Goal: Communication & Community: Answer question/provide support

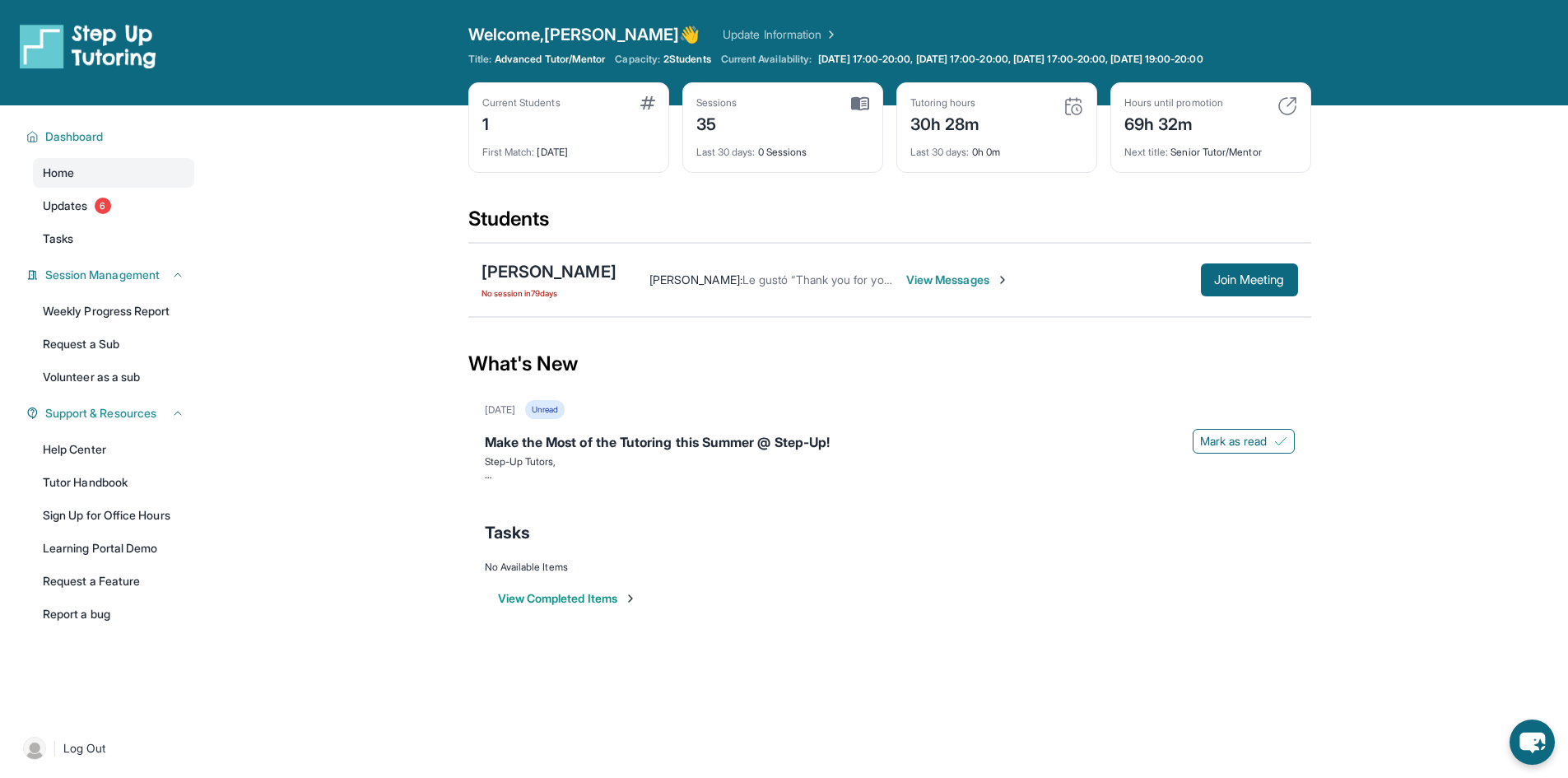
click at [906, 283] on span "View Messages" at bounding box center [957, 279] width 103 height 16
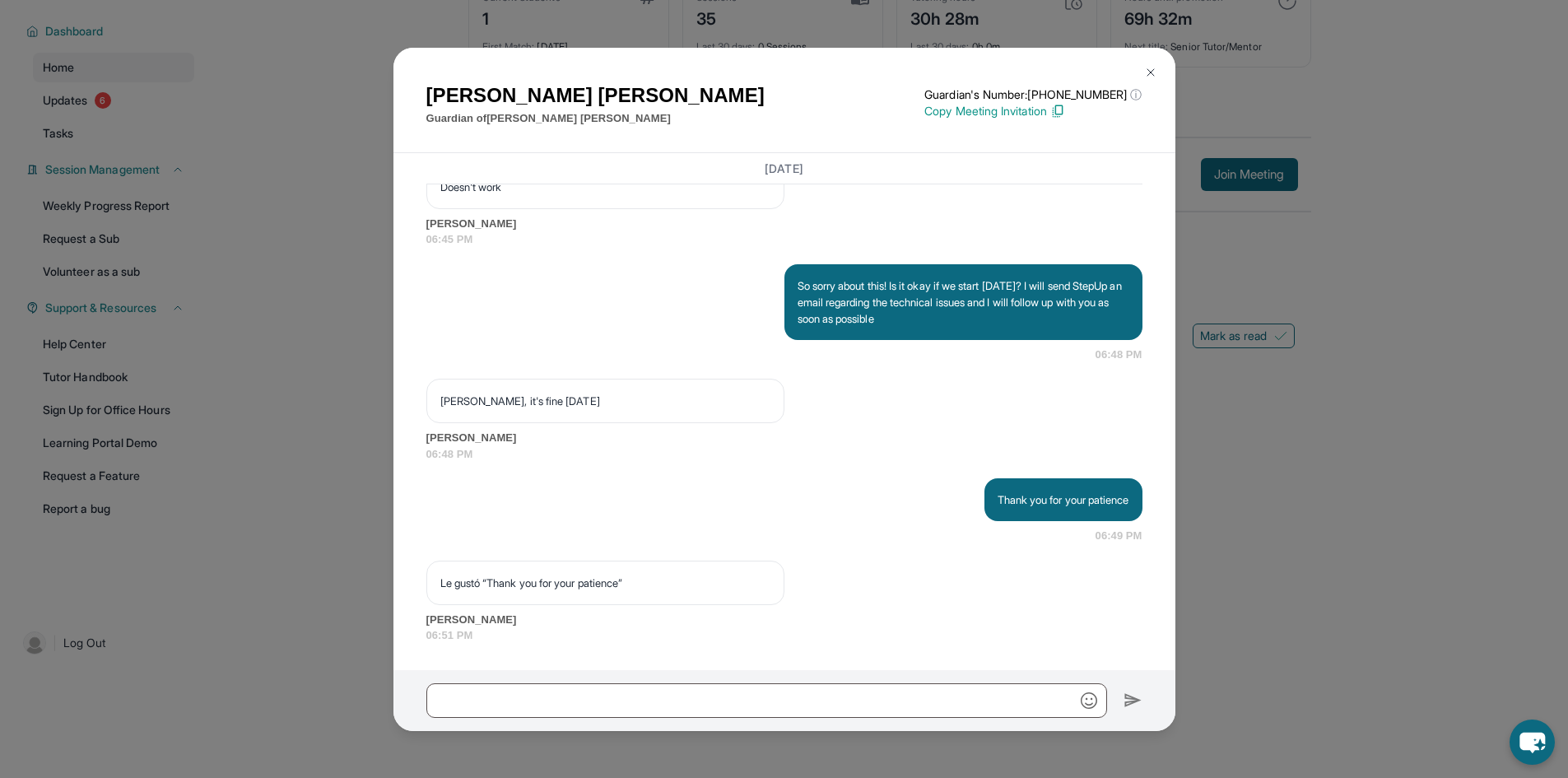
scroll to position [13894, 0]
click at [1146, 69] on img at bounding box center [1151, 72] width 13 height 13
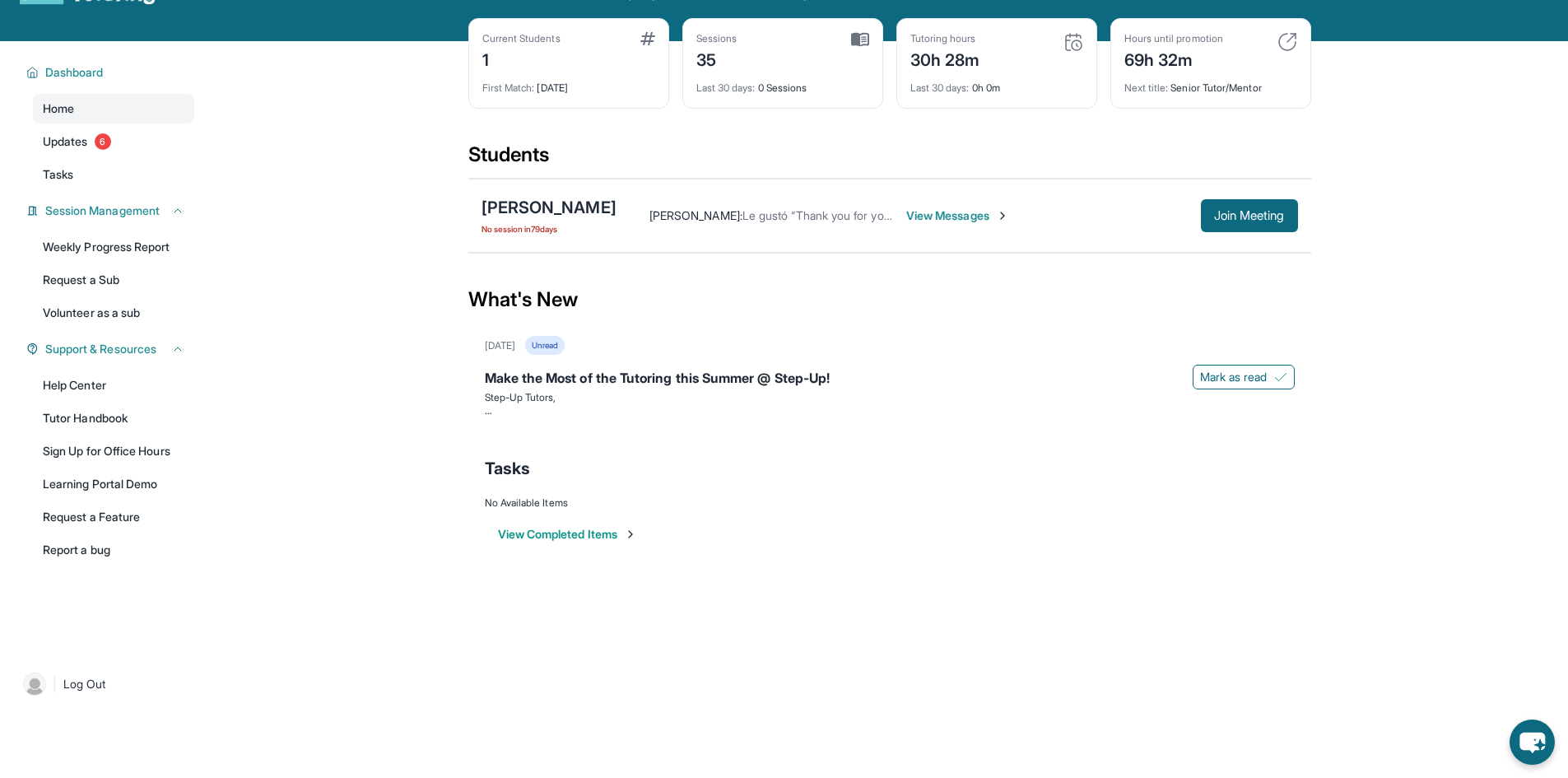
scroll to position [23, 0]
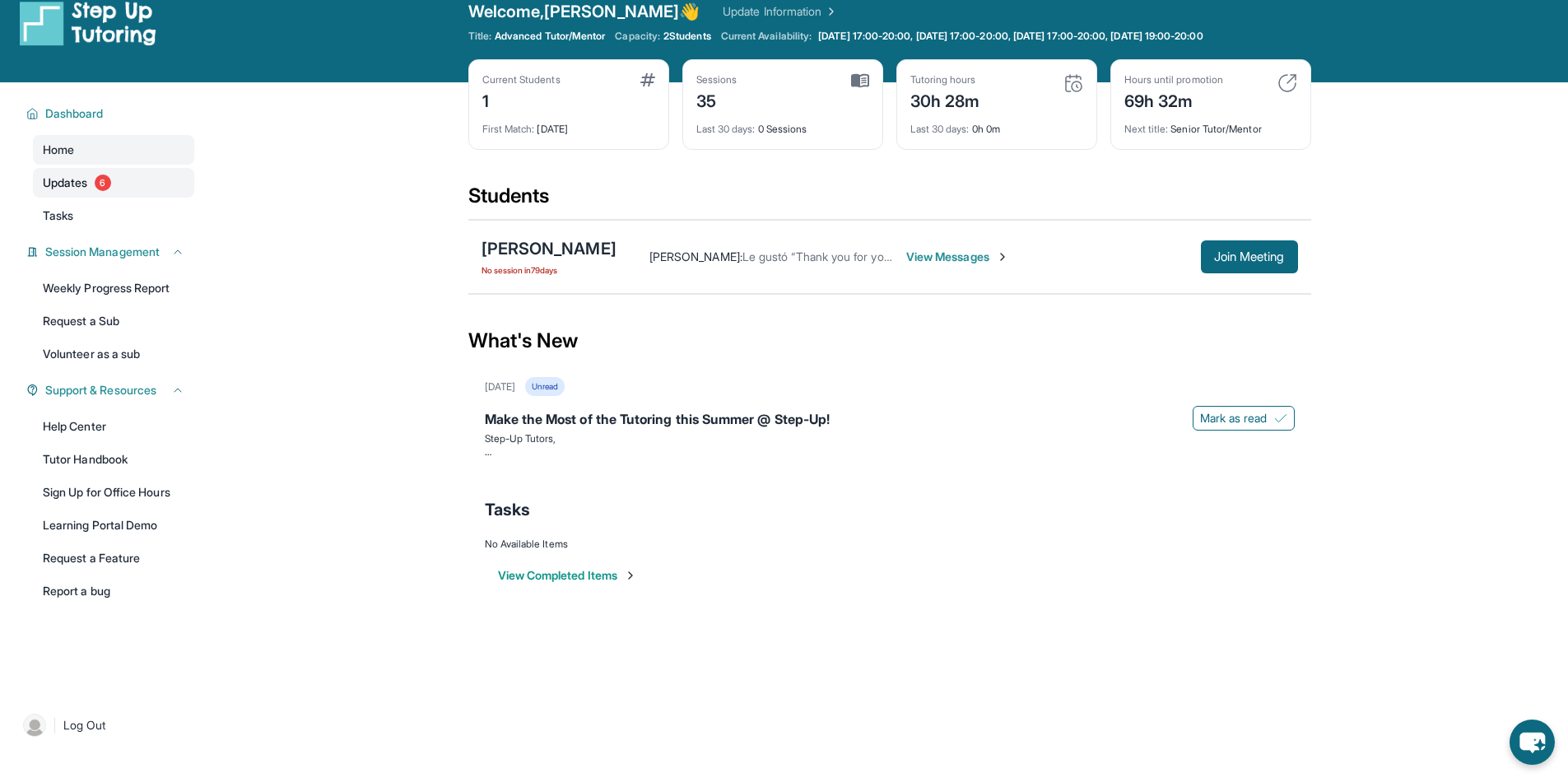
click at [60, 192] on link "Updates 6" at bounding box center [113, 183] width 162 height 30
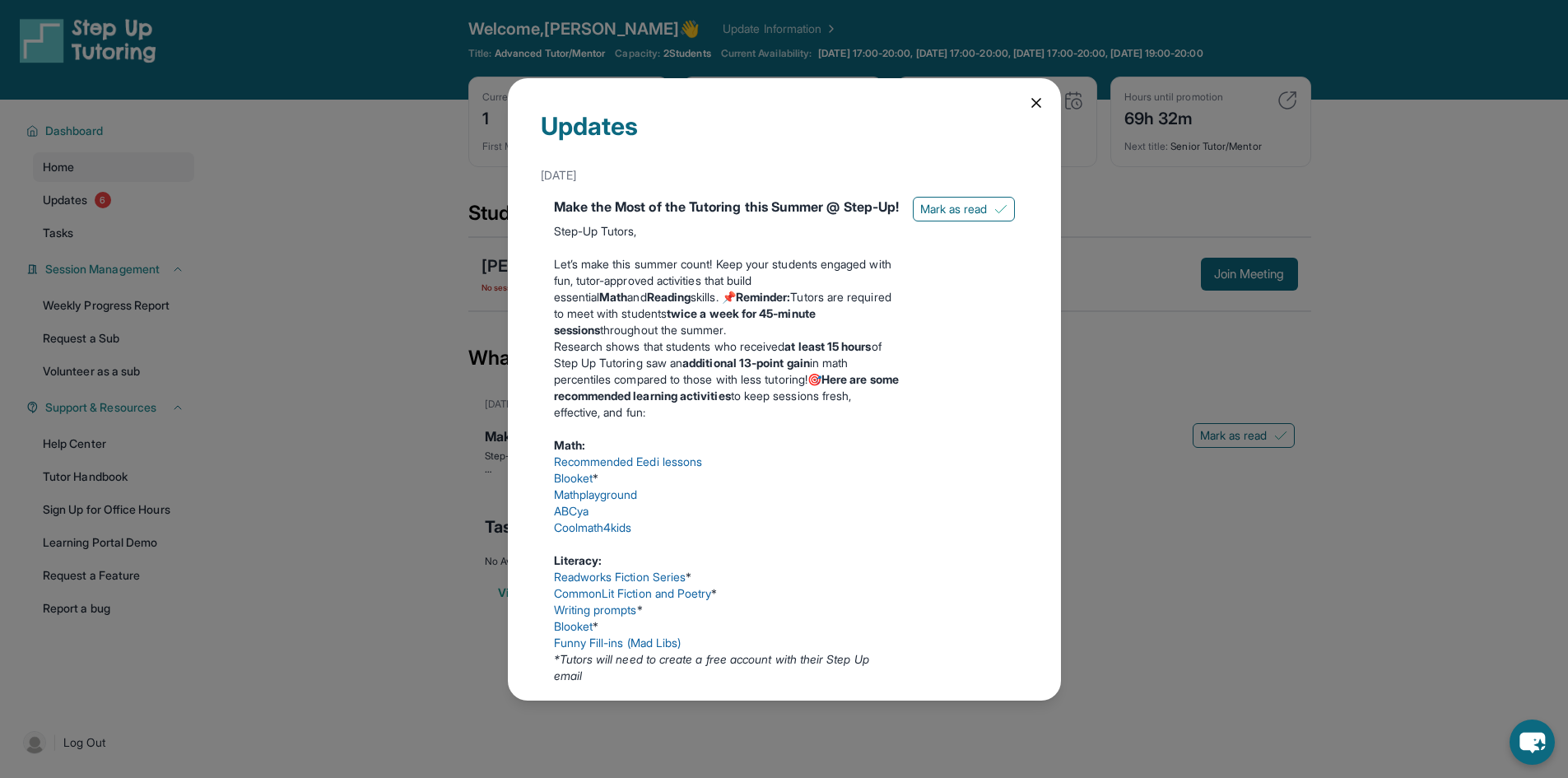
scroll to position [0, 0]
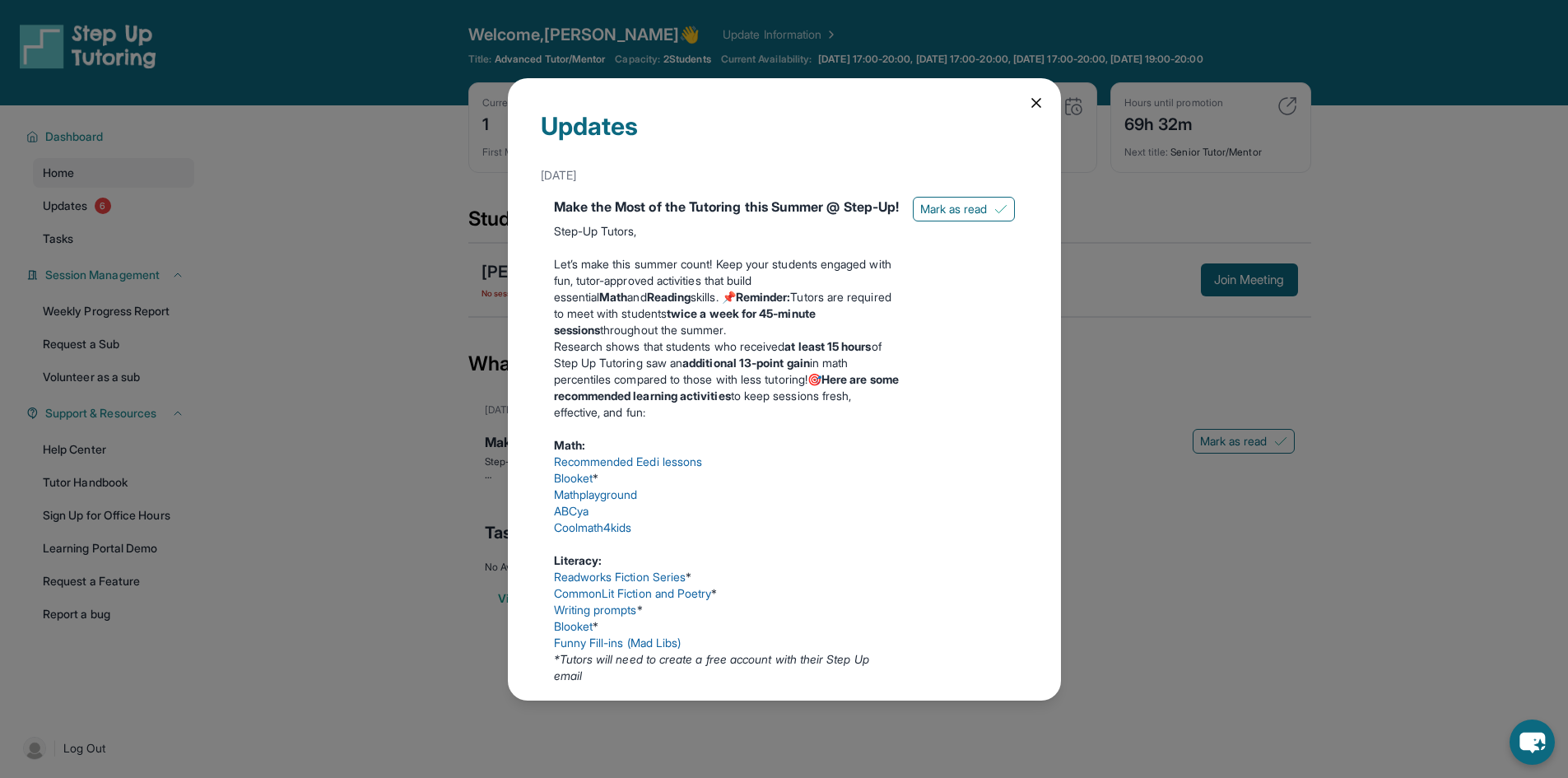
click at [1045, 101] on div "Updates June 18th Make the Most of the Tutoring this Summer @ Step-Up! Step-Up …" at bounding box center [784, 389] width 553 height 622
click at [1032, 101] on icon at bounding box center [1035, 103] width 9 height 9
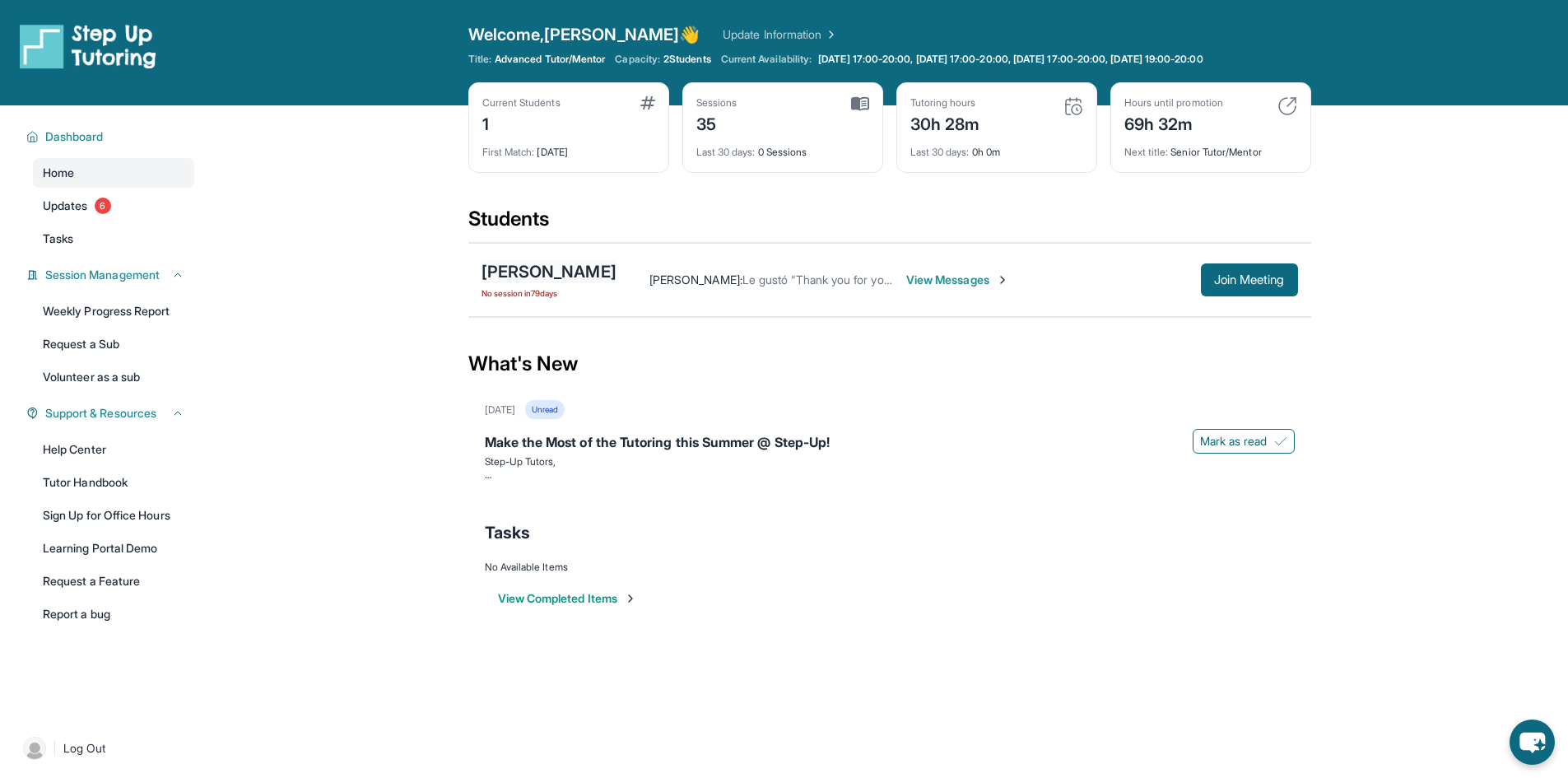
click at [566, 267] on div "[PERSON_NAME]" at bounding box center [549, 271] width 135 height 23
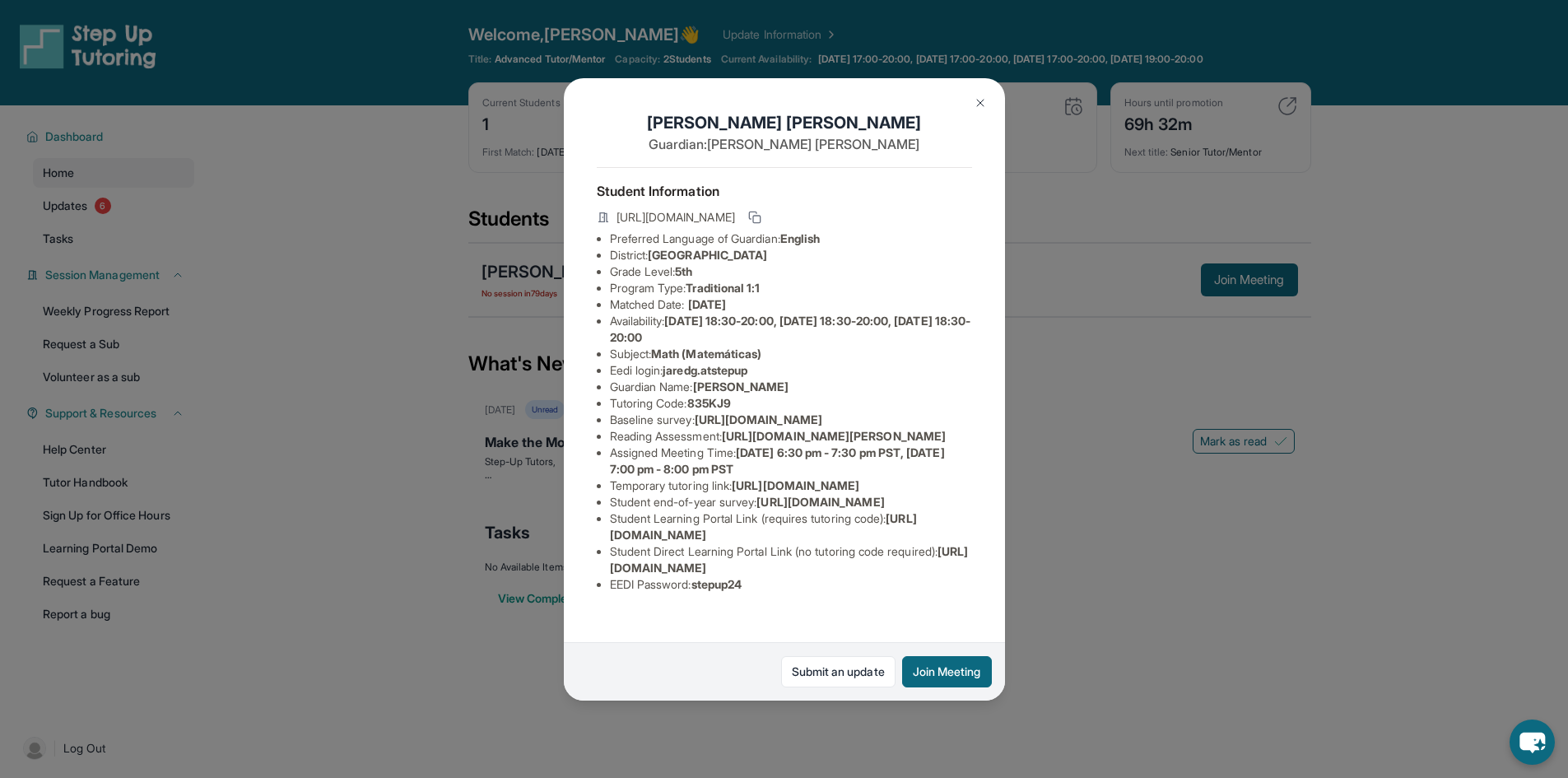
scroll to position [178, 0]
click at [759, 541] on span "[URL][DOMAIN_NAME]" at bounding box center [762, 527] width 307 height 31
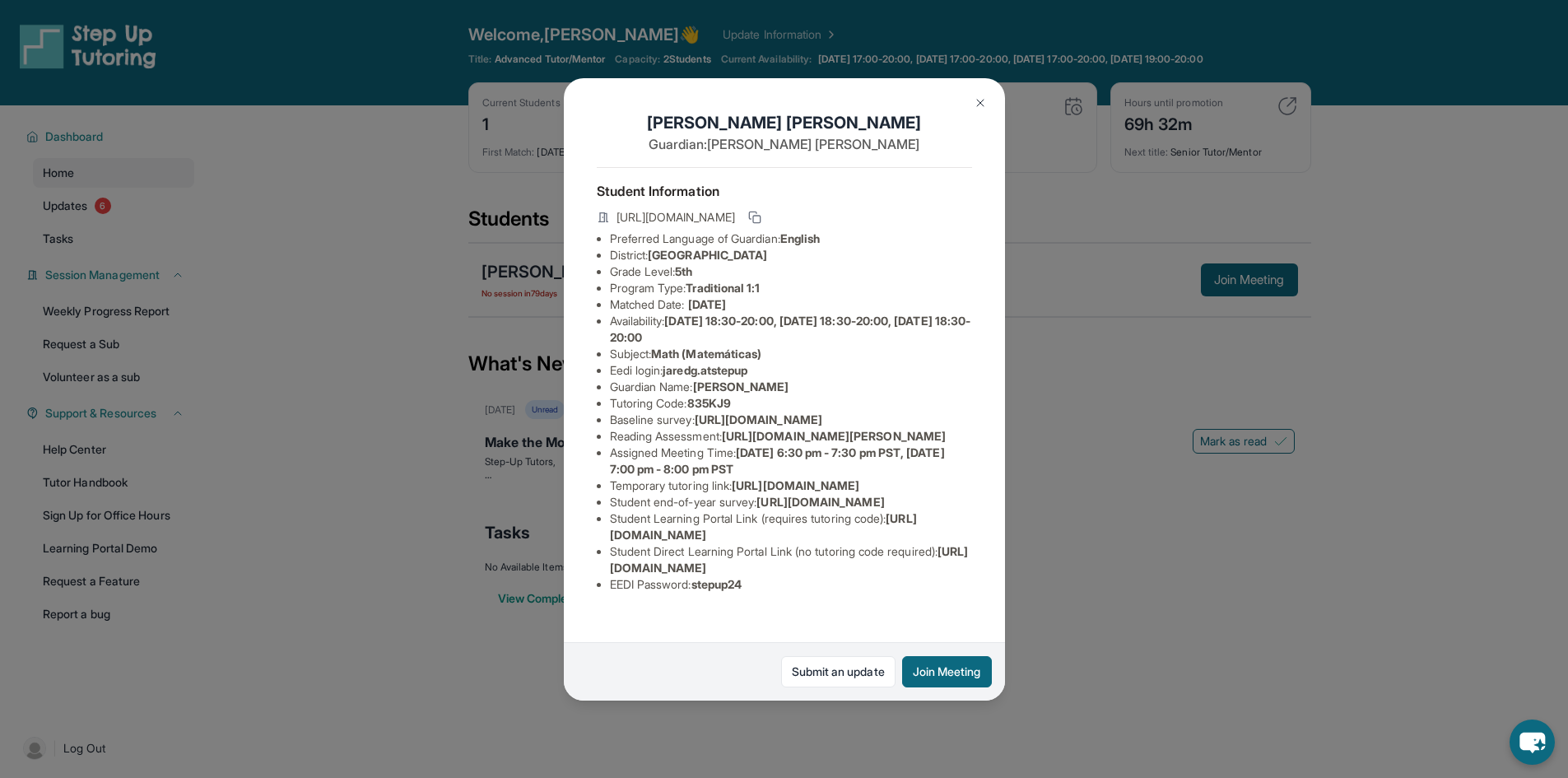
drag, startPoint x: 902, startPoint y: 548, endPoint x: 609, endPoint y: 554, distance: 293.1
click at [610, 543] on li "Student Learning Portal Link (requires tutoring code) : [URL][DOMAIN_NAME]" at bounding box center [790, 527] width 362 height 33
copy span "[URL][DOMAIN_NAME]"
click at [728, 396] on span "835KJ9" at bounding box center [709, 403] width 43 height 14
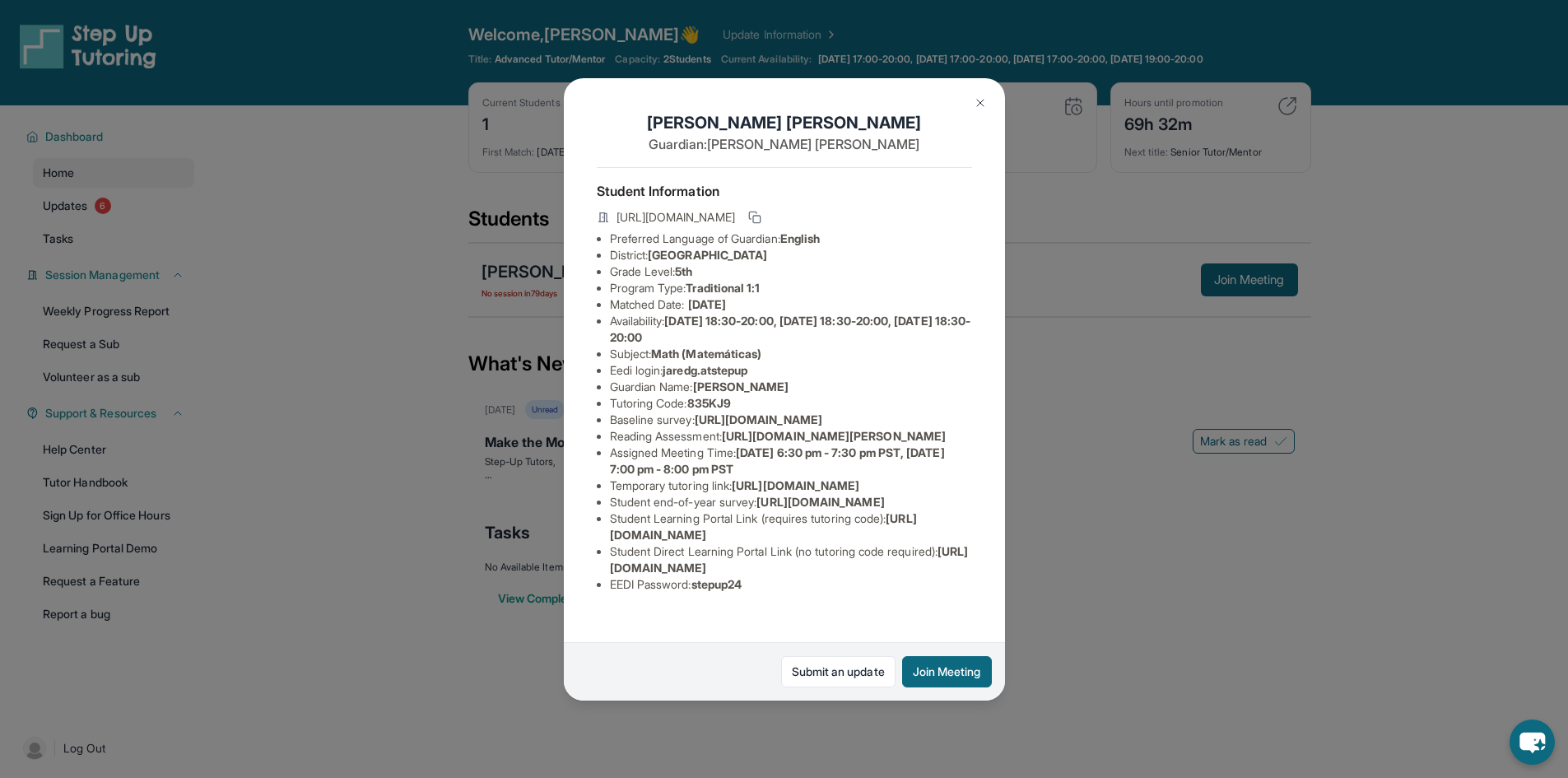
drag, startPoint x: 728, startPoint y: 238, endPoint x: 762, endPoint y: 639, distance: 402.4
click at [762, 639] on div "Jared Godoy Guardian: Irma Godoy Student Information https://student-portal.ste…" at bounding box center [784, 389] width 441 height 622
click at [972, 106] on button at bounding box center [980, 103] width 33 height 33
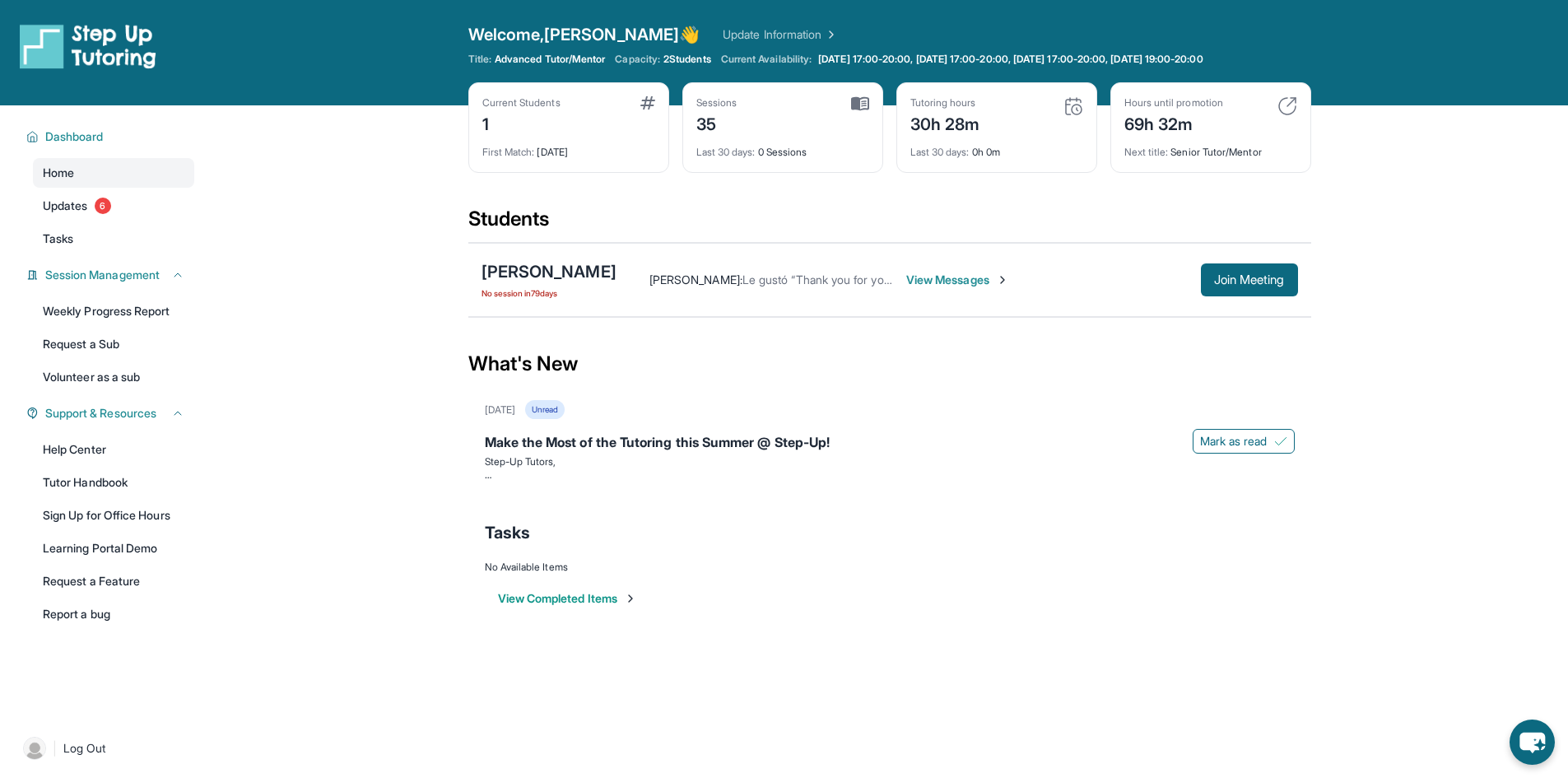
click at [934, 281] on span "View Messages" at bounding box center [957, 279] width 103 height 16
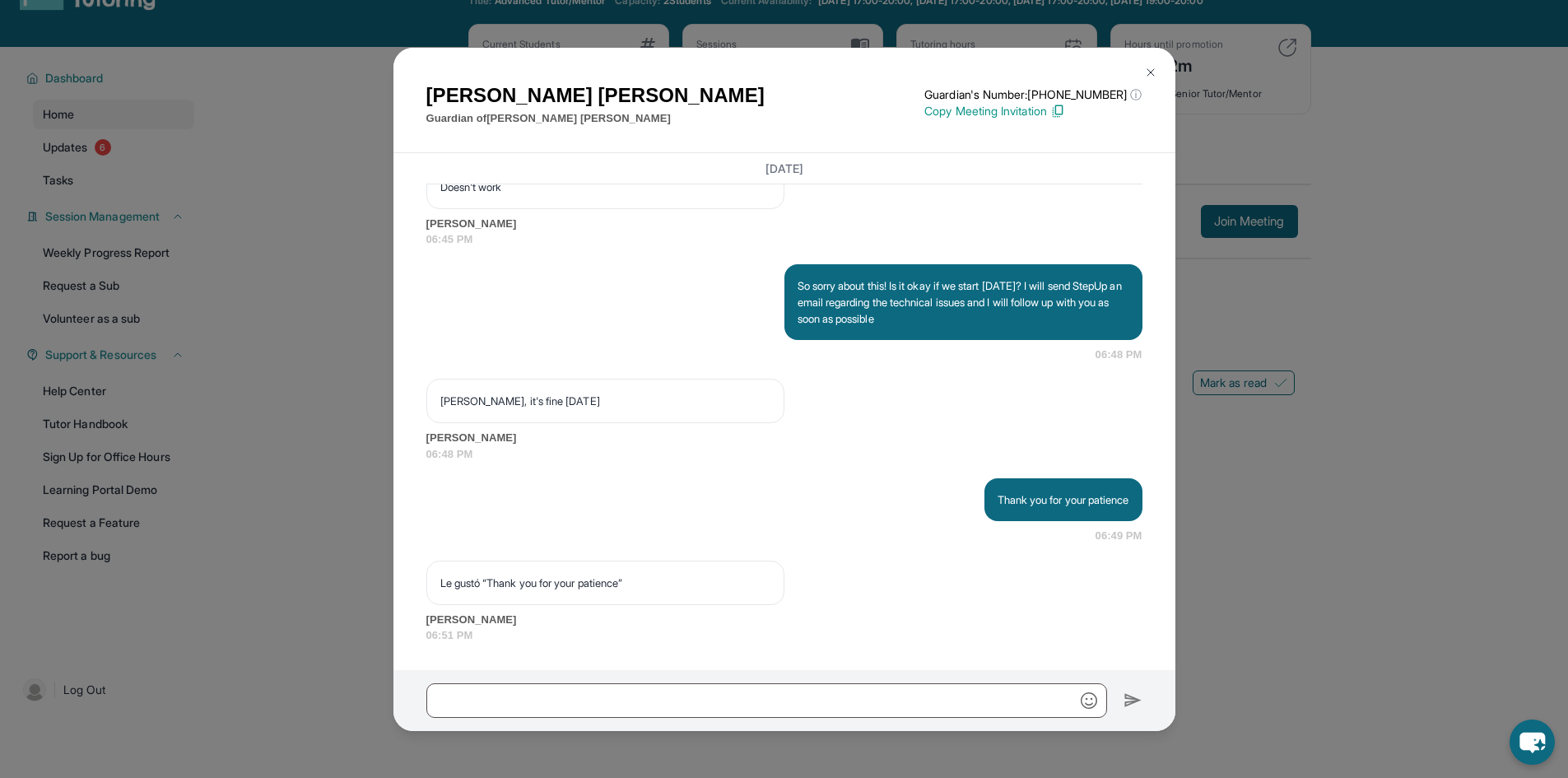
scroll to position [106, 0]
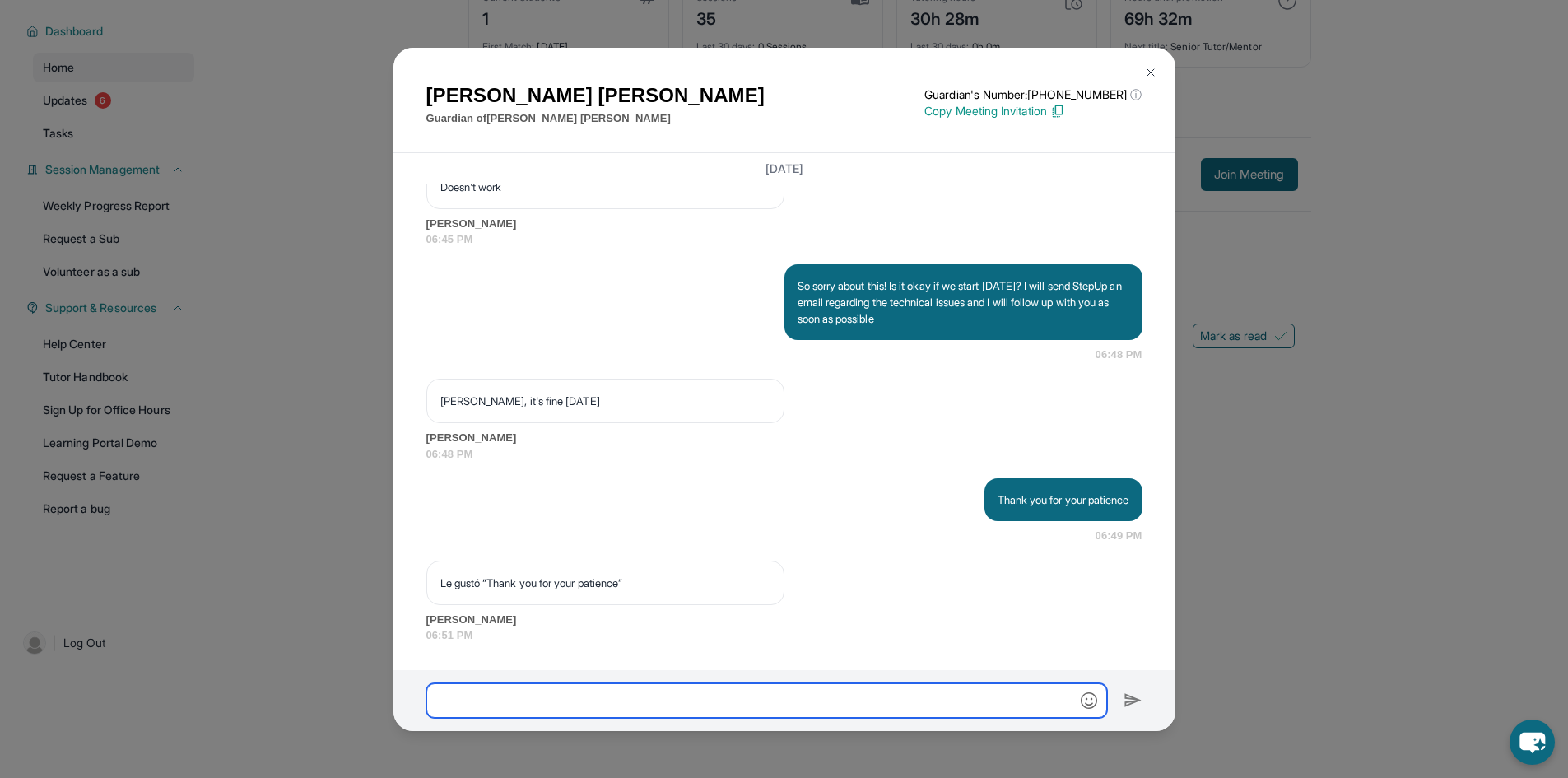
click at [836, 694] on input "text" at bounding box center [766, 700] width 681 height 35
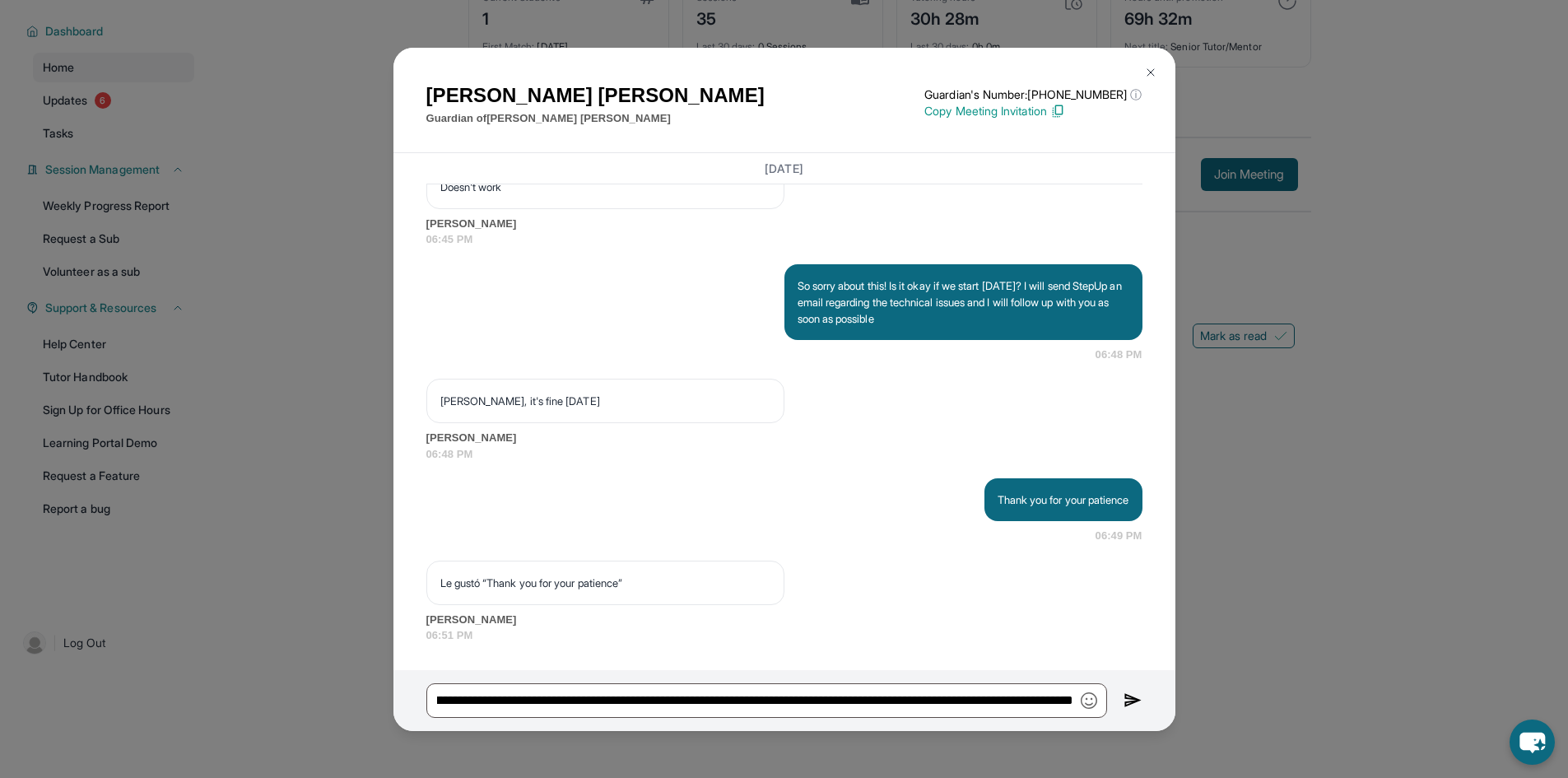
scroll to position [0, 0]
paste input "******"
click at [1026, 698] on input "**********" at bounding box center [766, 700] width 681 height 35
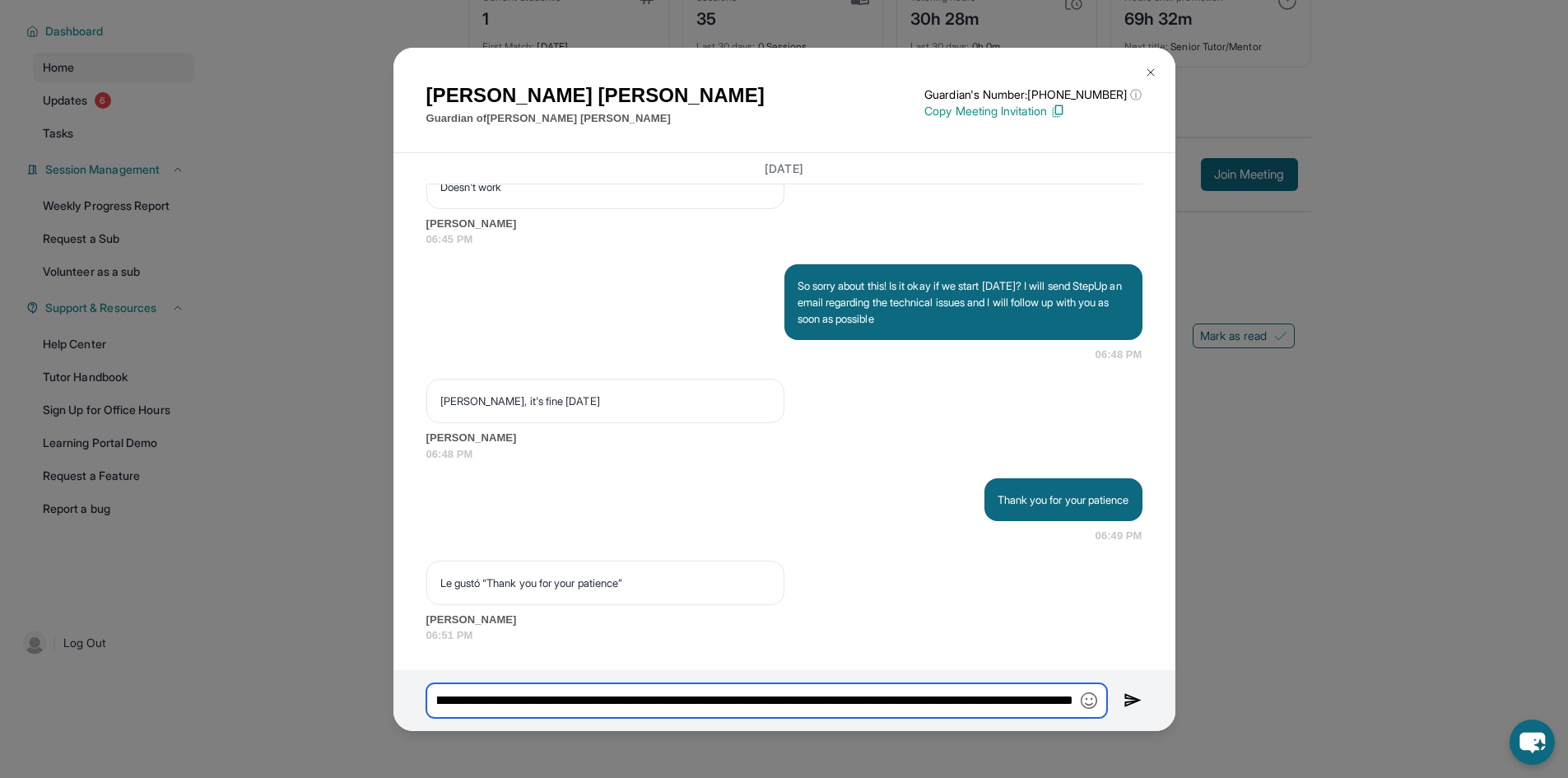
drag, startPoint x: 1057, startPoint y: 698, endPoint x: 1145, endPoint y: 692, distance: 88.2
click at [1145, 692] on div "**********" at bounding box center [784, 700] width 782 height 61
click at [1071, 700] on input "**********" at bounding box center [766, 700] width 681 height 35
type input "**********"
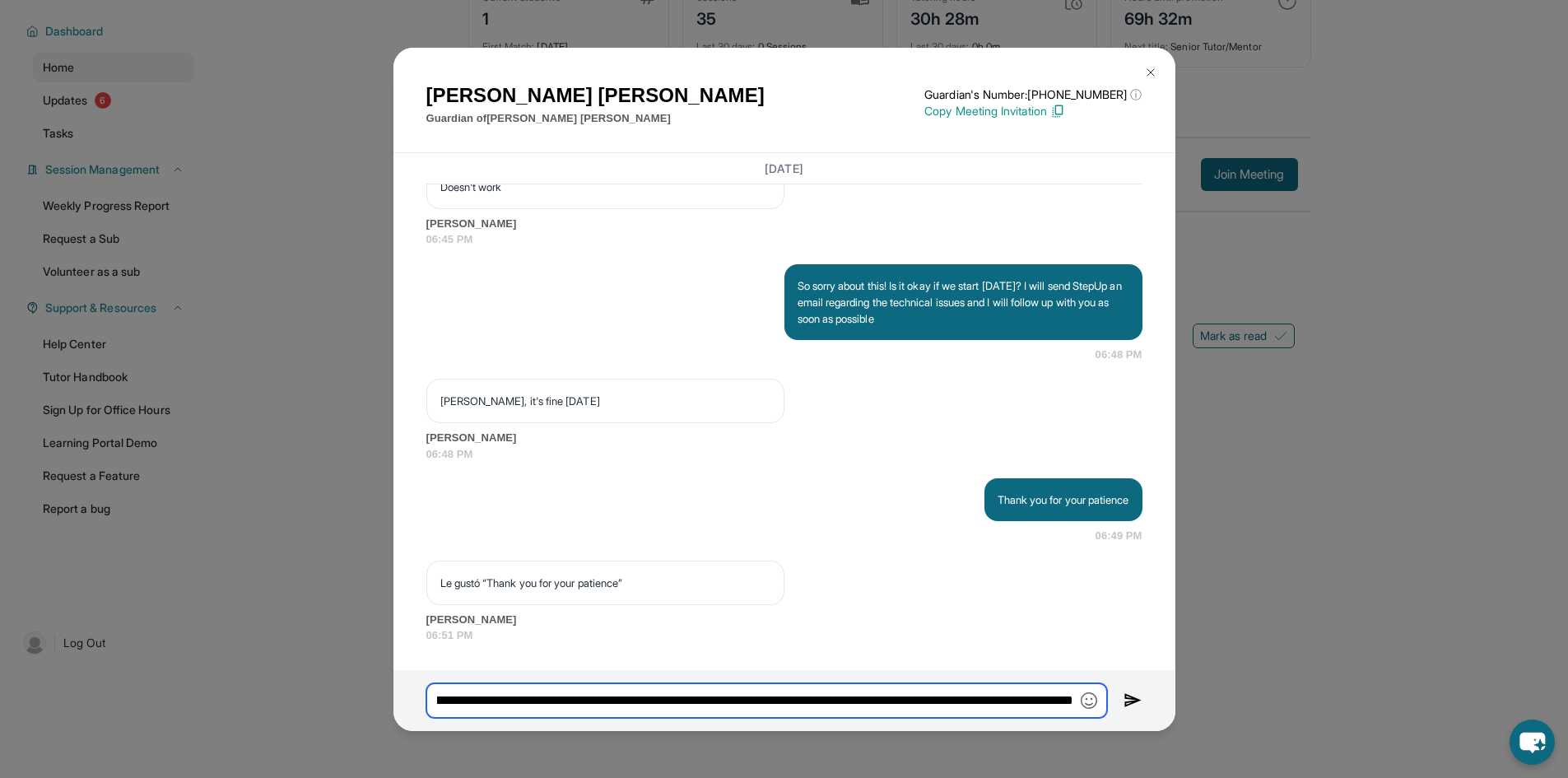
drag, startPoint x: 1031, startPoint y: 711, endPoint x: 1232, endPoint y: 696, distance: 201.6
click at [1232, 696] on div "Irma Godoy Guardian of Jared Godoy Guardian's Number: +12136631595 ⓘ This isn't…" at bounding box center [784, 389] width 1568 height 778
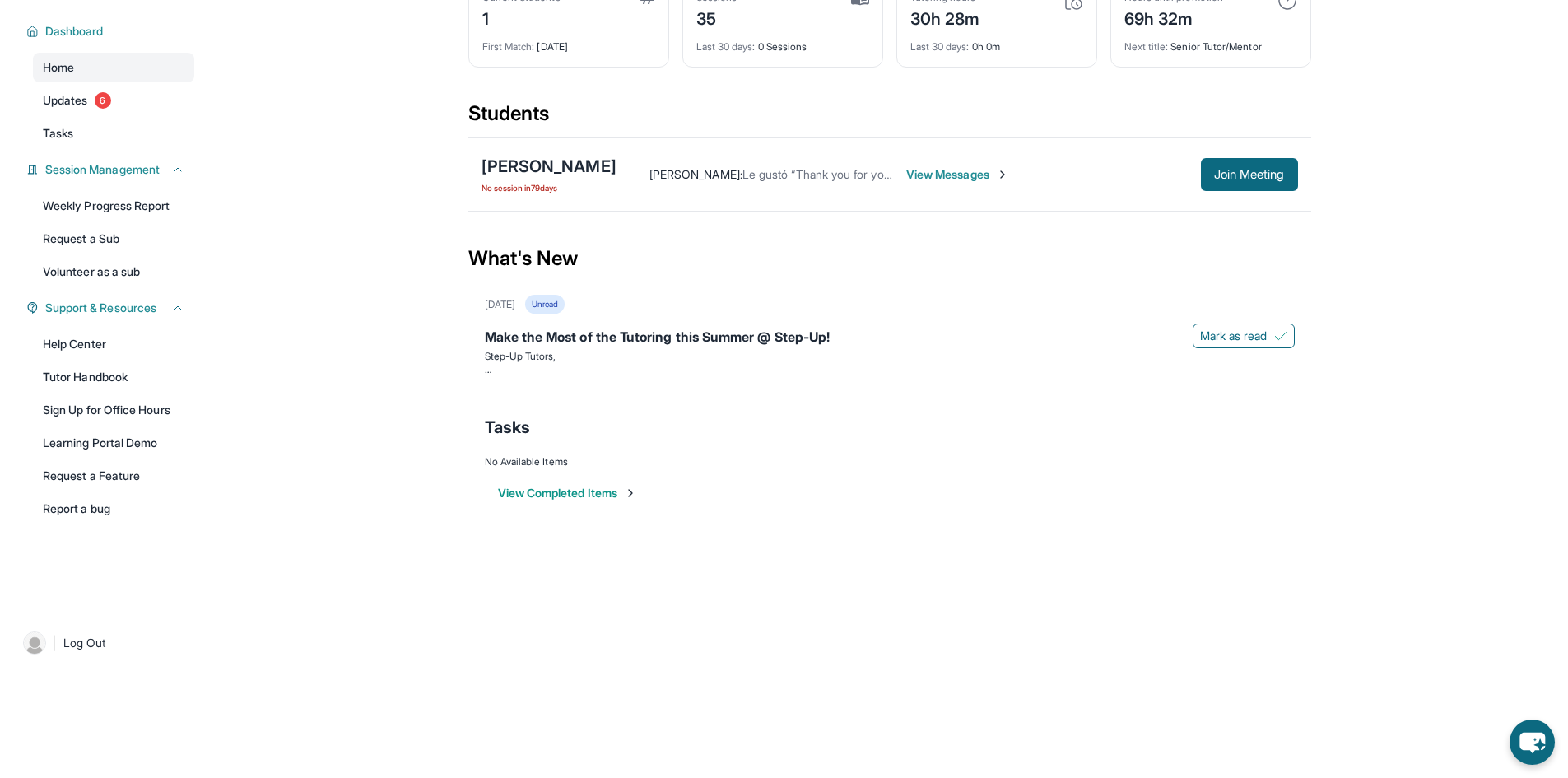
click at [923, 168] on span "View Messages" at bounding box center [957, 174] width 103 height 16
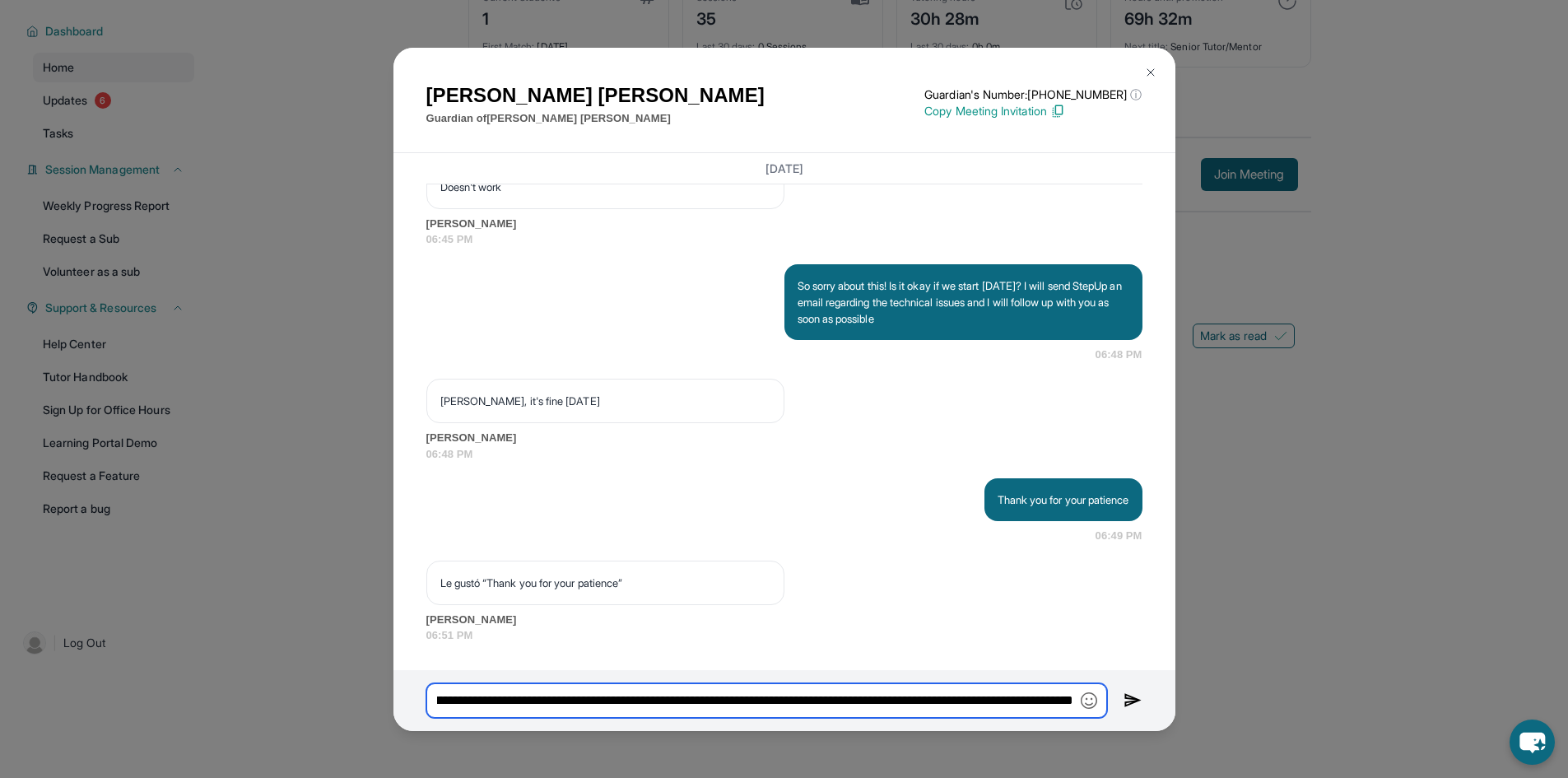
drag, startPoint x: 997, startPoint y: 708, endPoint x: 1099, endPoint y: 703, distance: 102.1
click at [1099, 703] on input "**********" at bounding box center [766, 700] width 681 height 35
click at [1067, 700] on input "**********" at bounding box center [766, 700] width 681 height 35
paste input "**********"
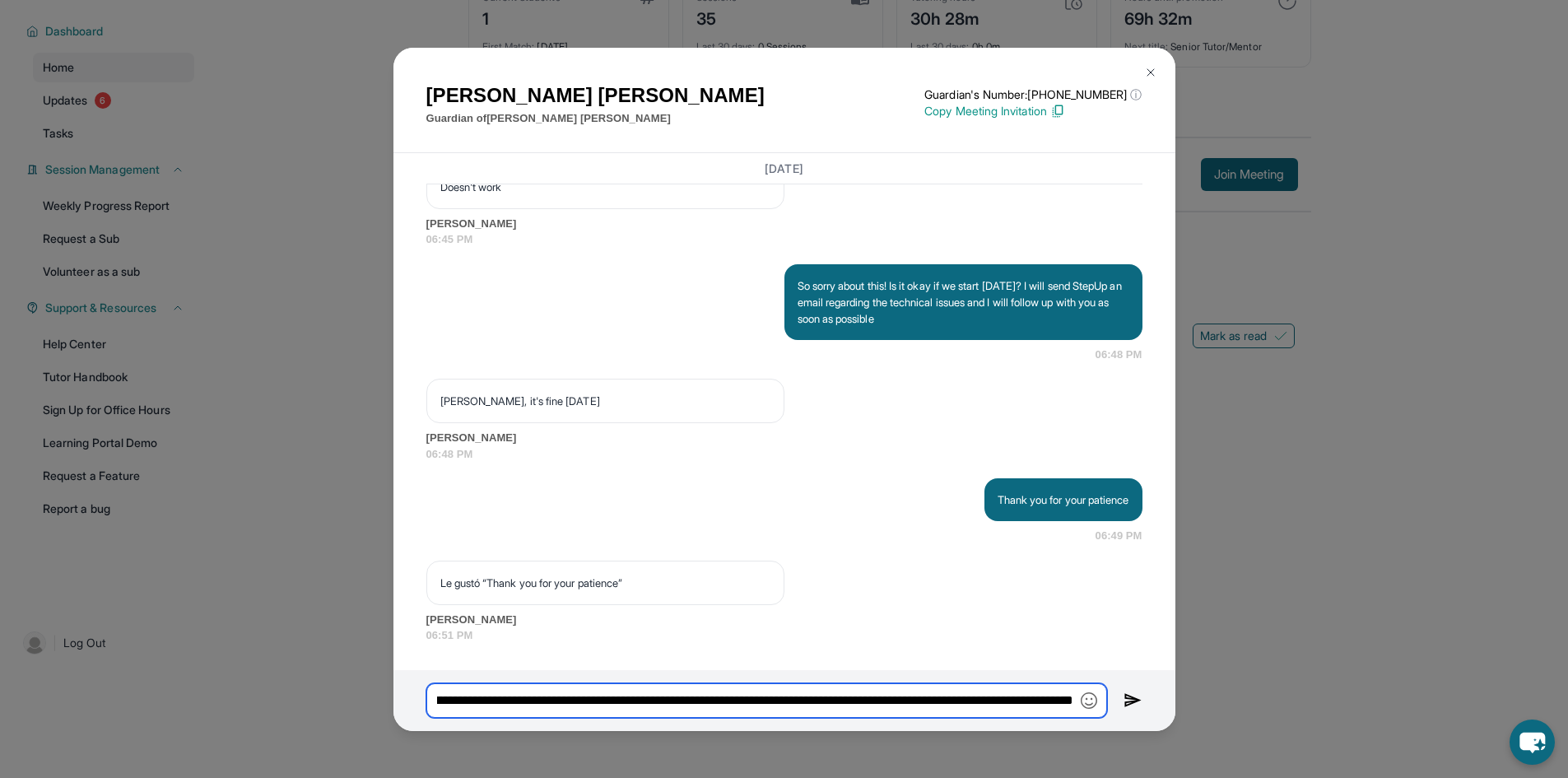
type input "**********"
click at [1125, 700] on img at bounding box center [1132, 700] width 19 height 20
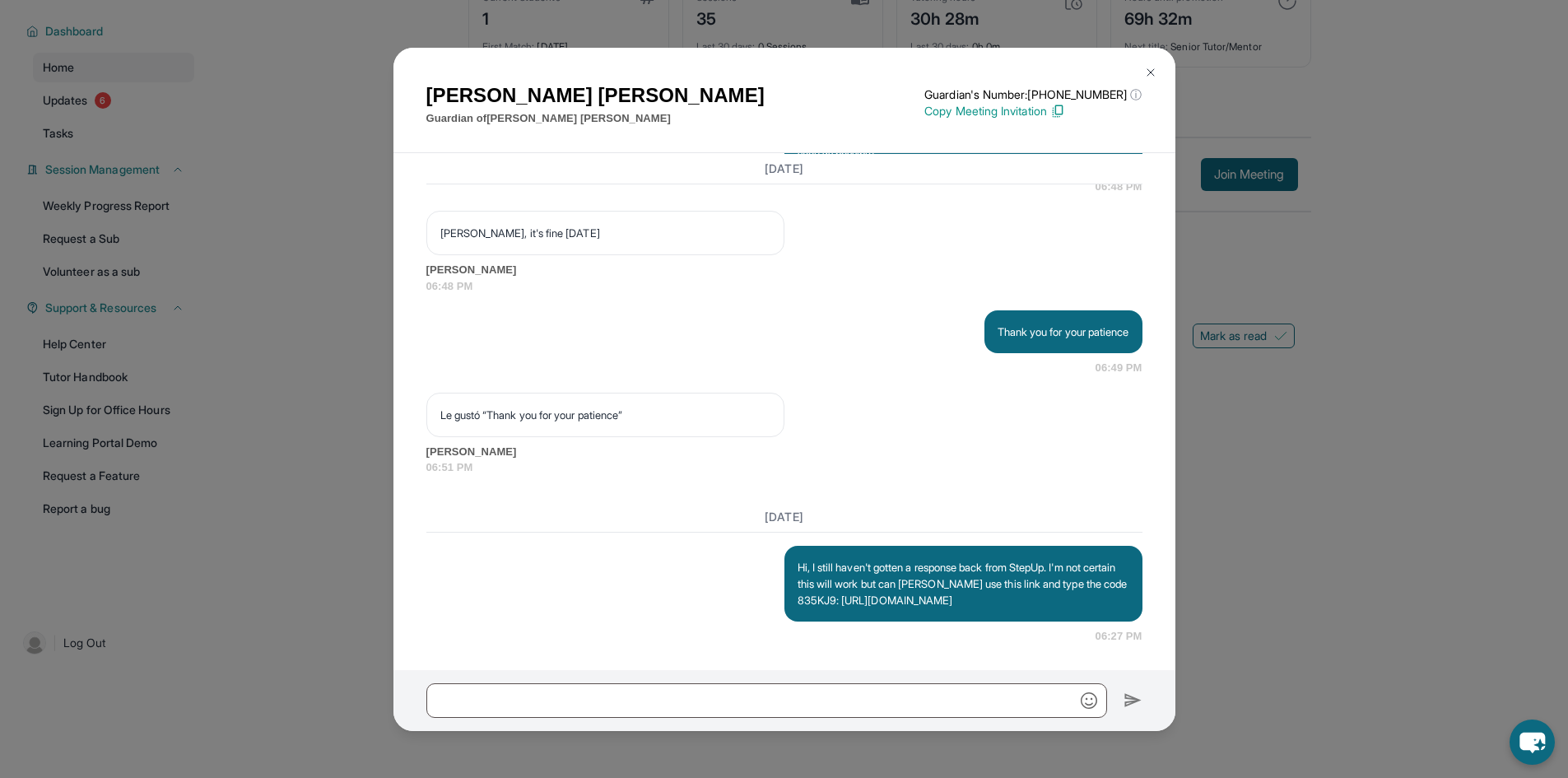
scroll to position [14310, 0]
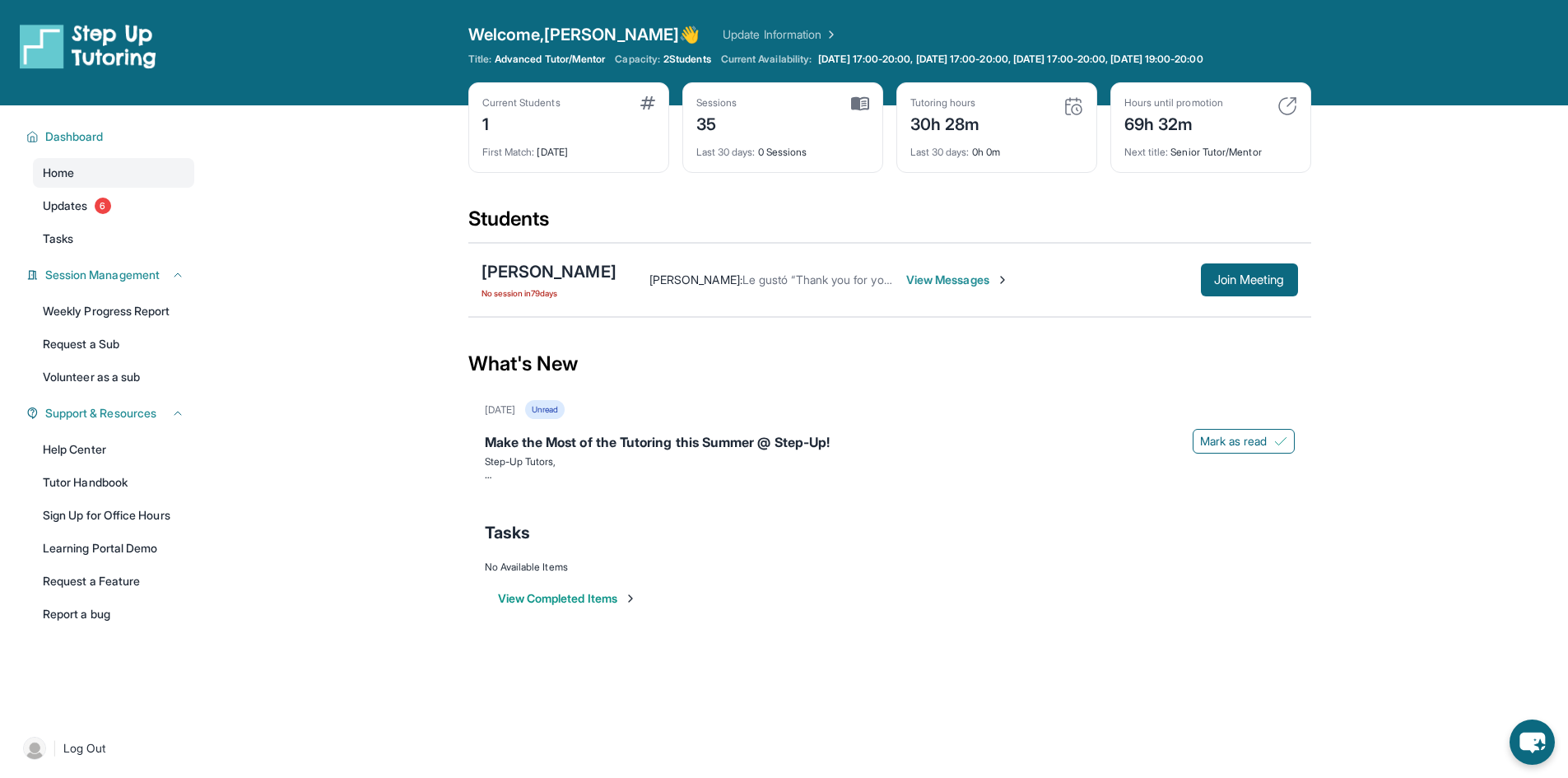
click at [906, 287] on span "View Messages" at bounding box center [957, 279] width 103 height 16
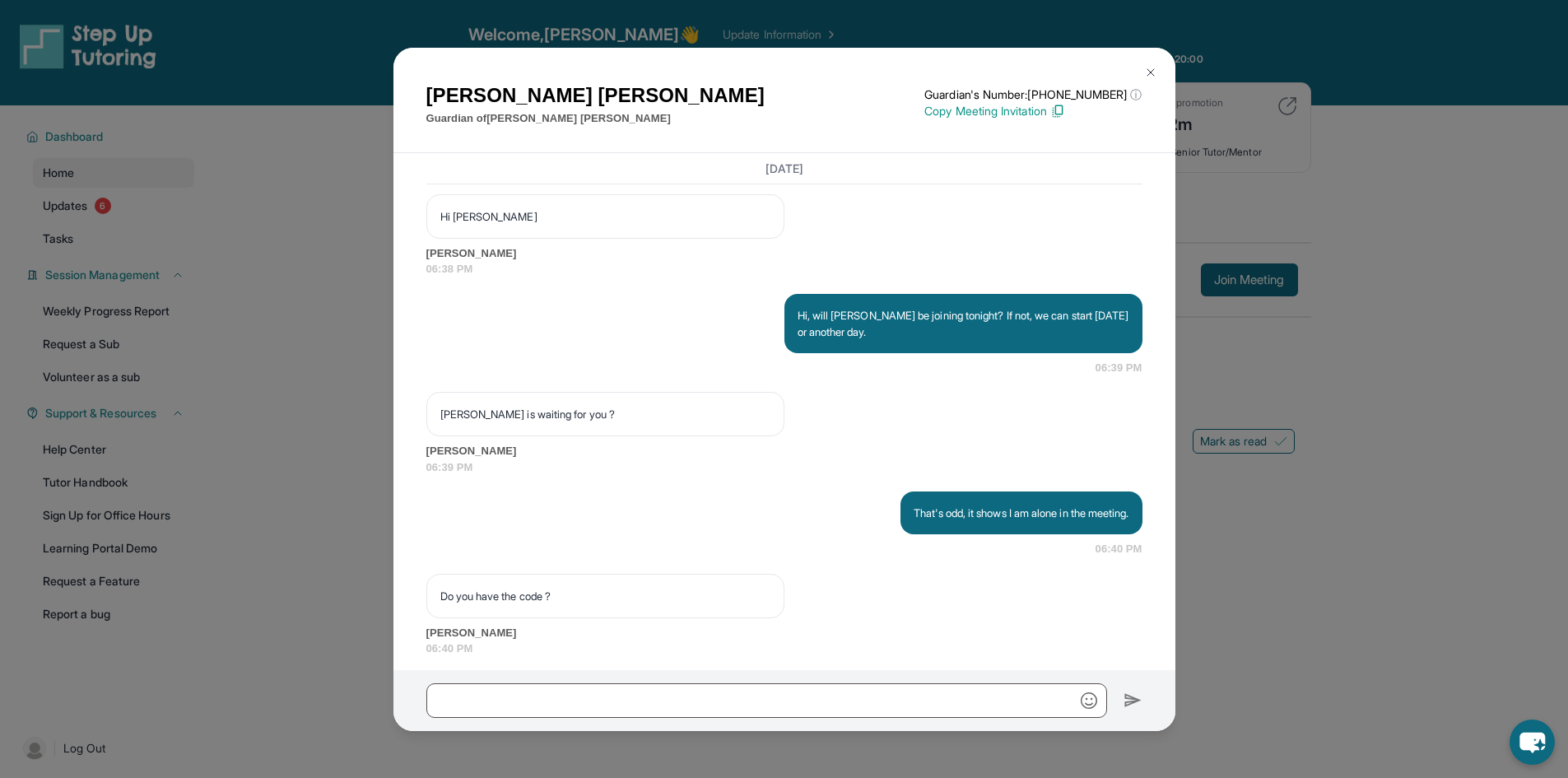
scroll to position [12907, 0]
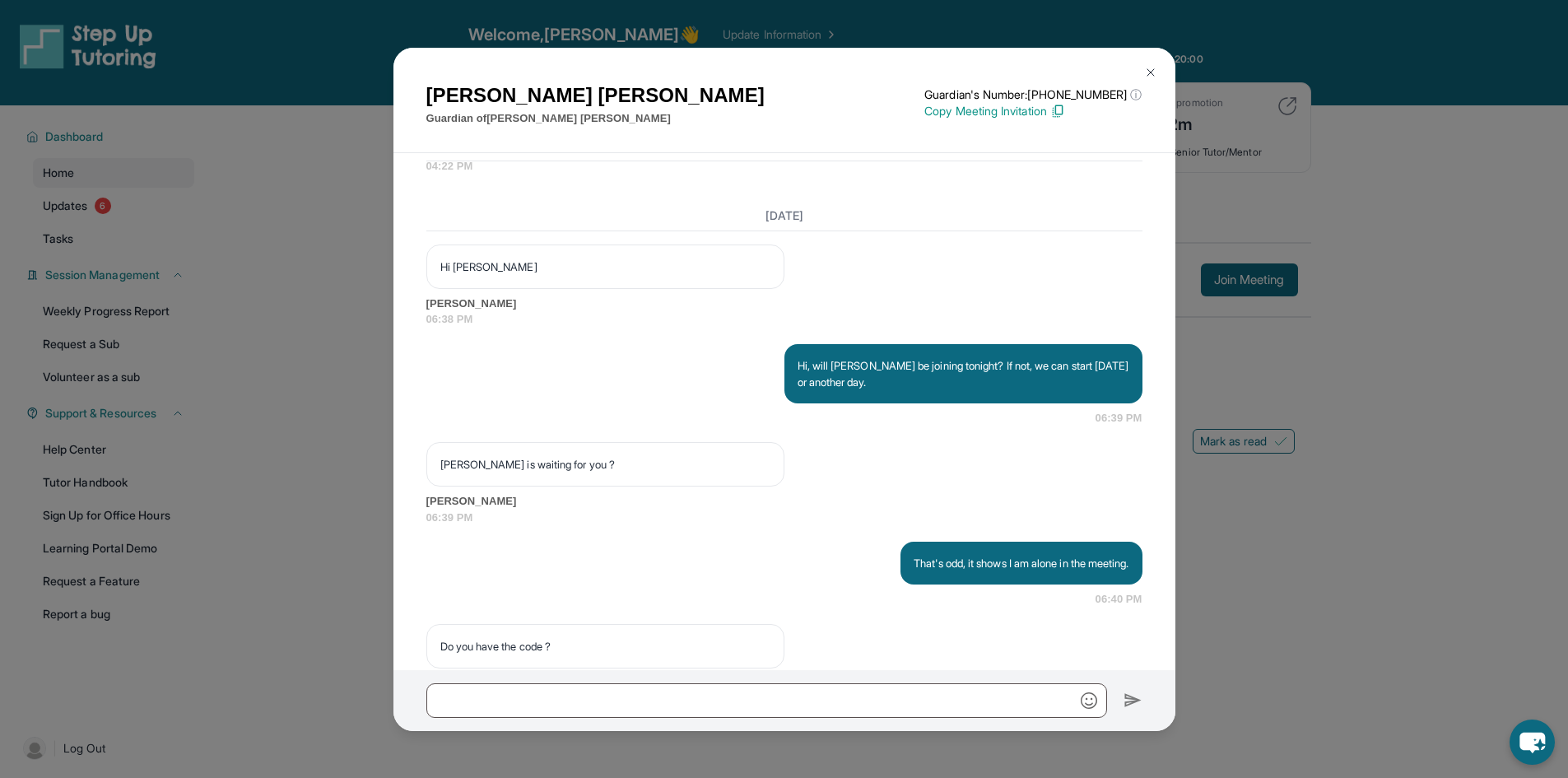
click at [1141, 67] on button at bounding box center [1151, 72] width 33 height 33
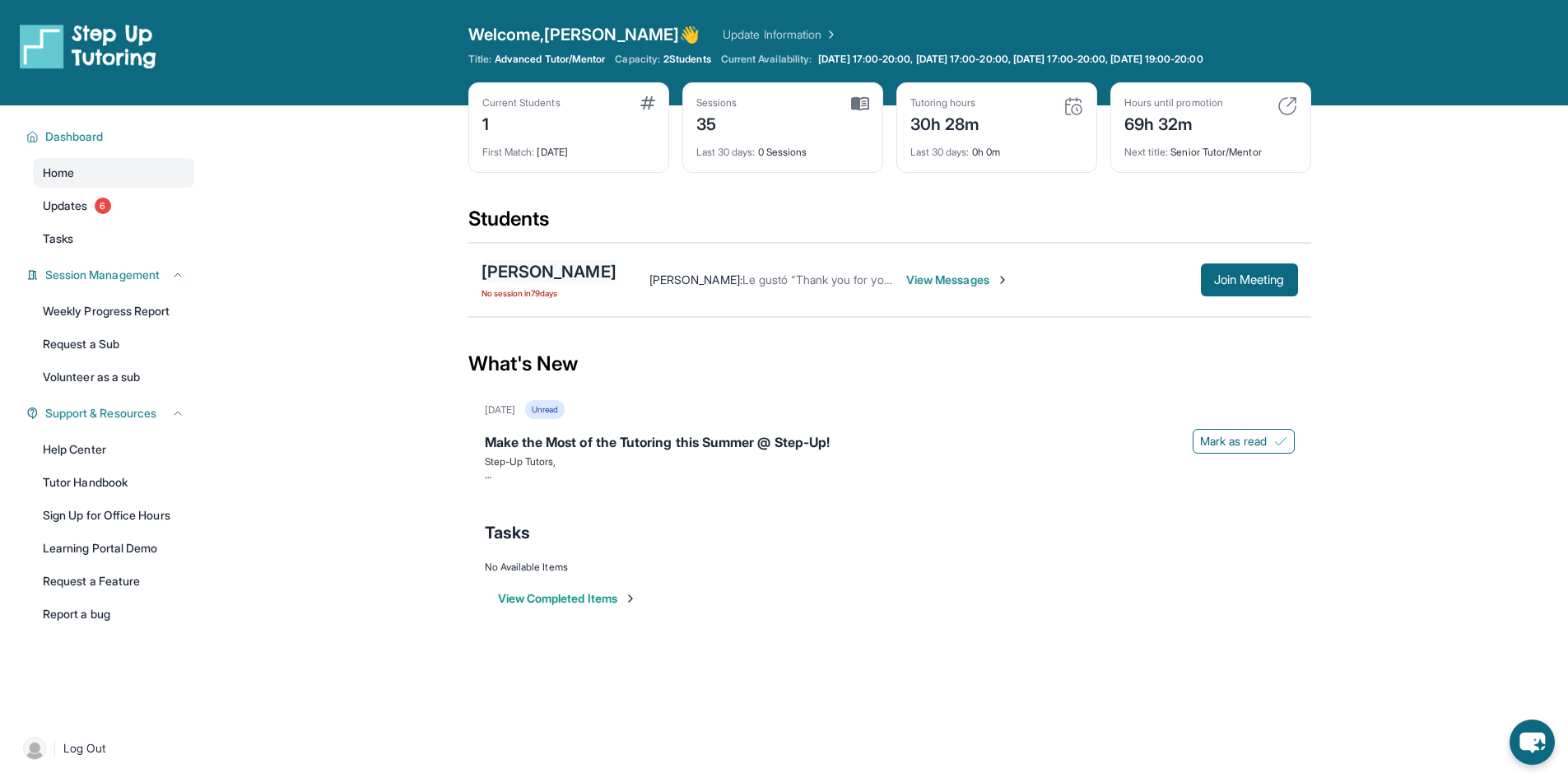
click at [562, 279] on div "[PERSON_NAME]" at bounding box center [549, 271] width 135 height 23
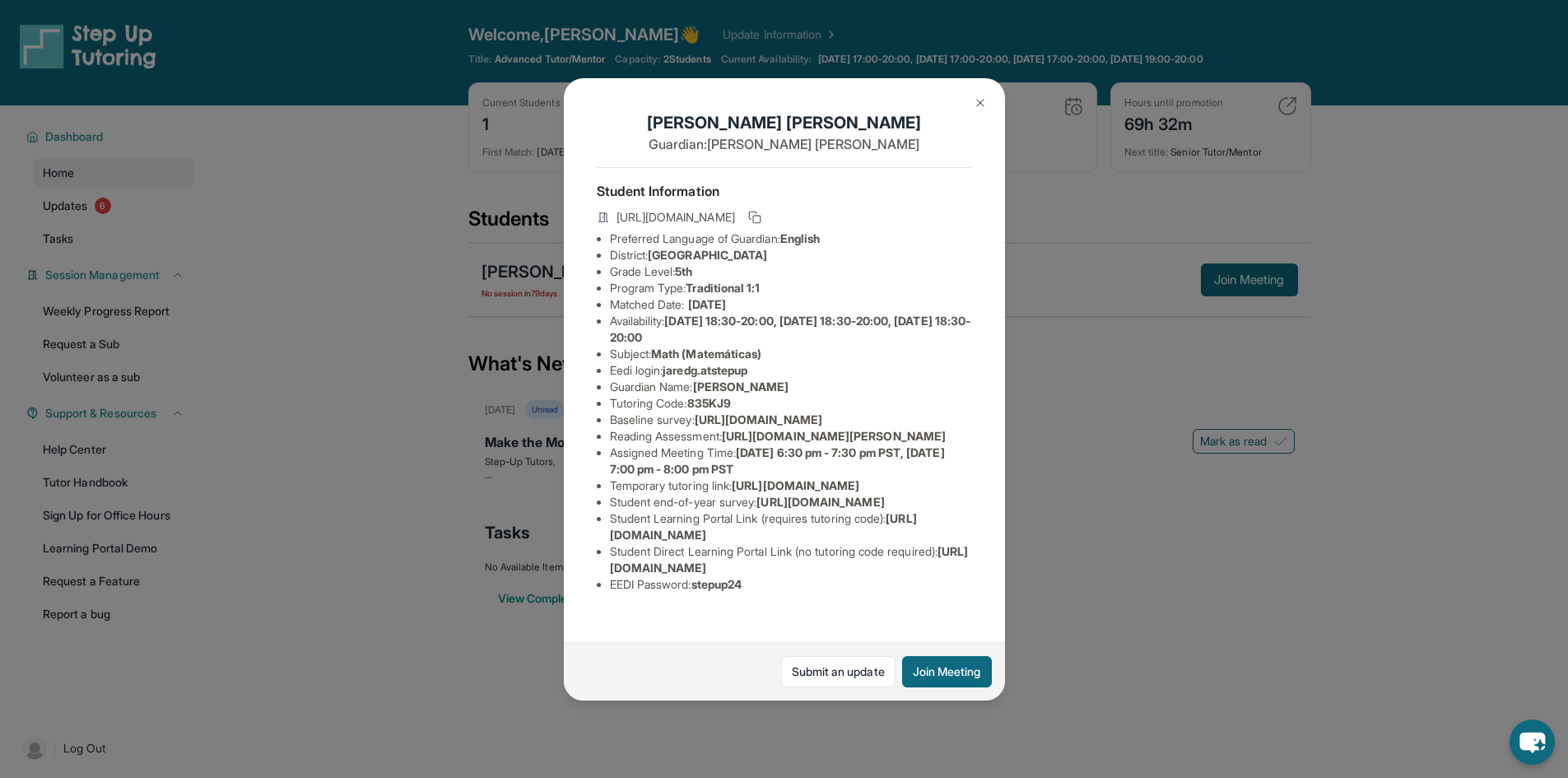
scroll to position [178, 0]
click at [718, 396] on span "835KJ9" at bounding box center [709, 403] width 43 height 14
copy span "835KJ9"
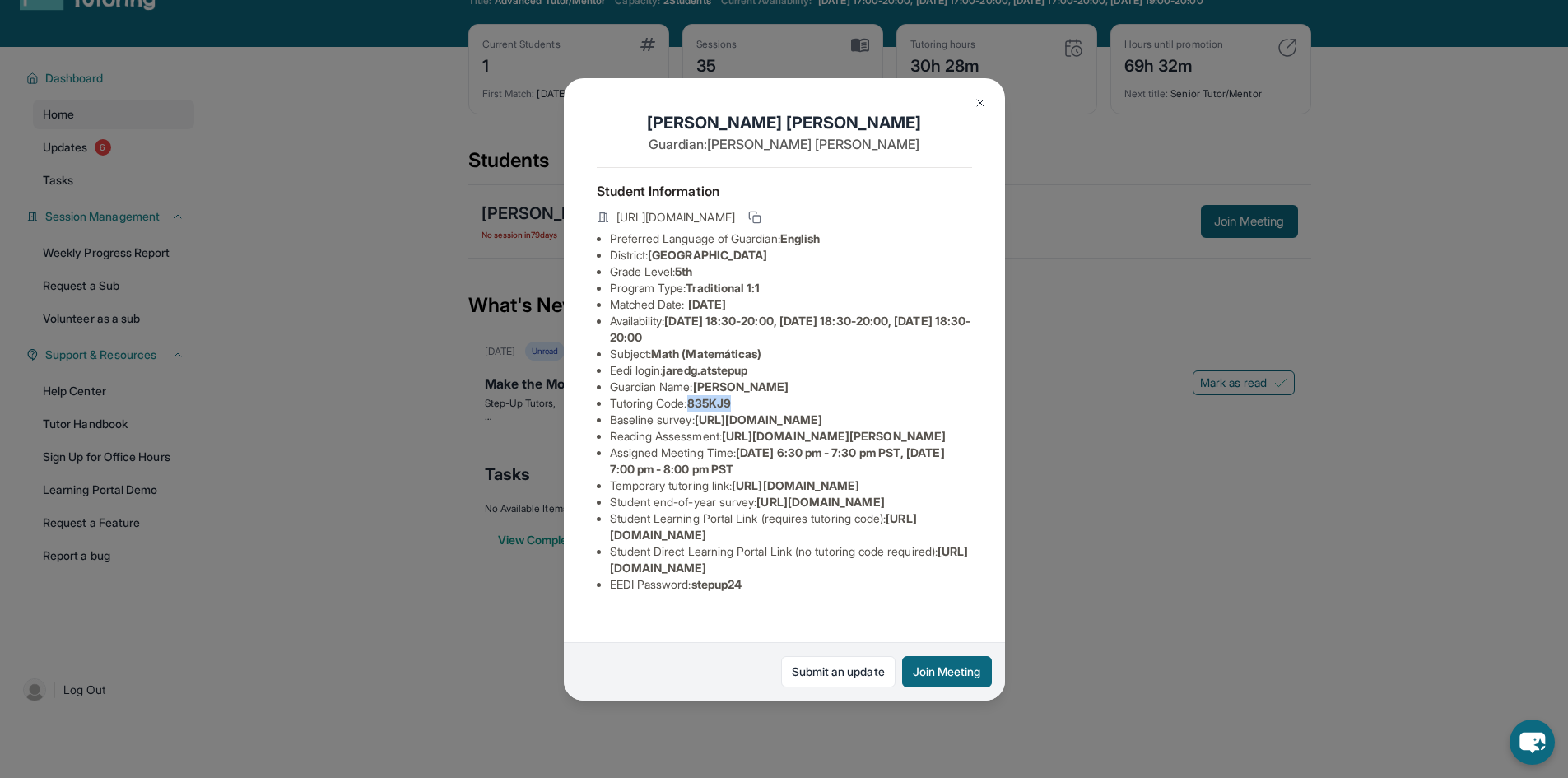
scroll to position [106, 0]
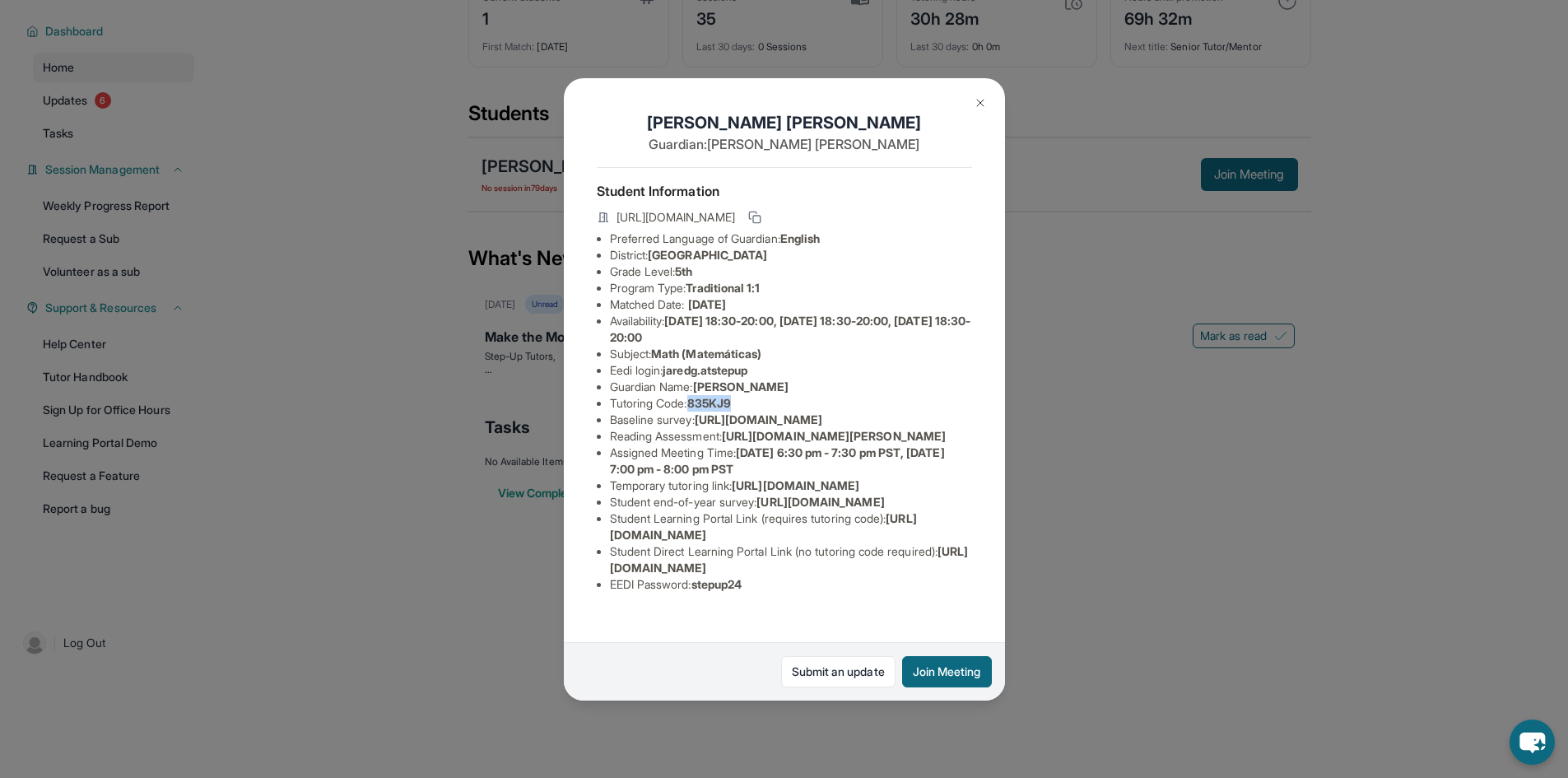
drag, startPoint x: 916, startPoint y: 555, endPoint x: 605, endPoint y: 555, distance: 311.0
click at [605, 555] on ul "Preferred Language of Guardian: English District: Conejo Valley Unified School …" at bounding box center [784, 412] width 375 height 363
copy span "[URL][DOMAIN_NAME]"
click at [932, 669] on button "Join Meeting" at bounding box center [946, 671] width 89 height 32
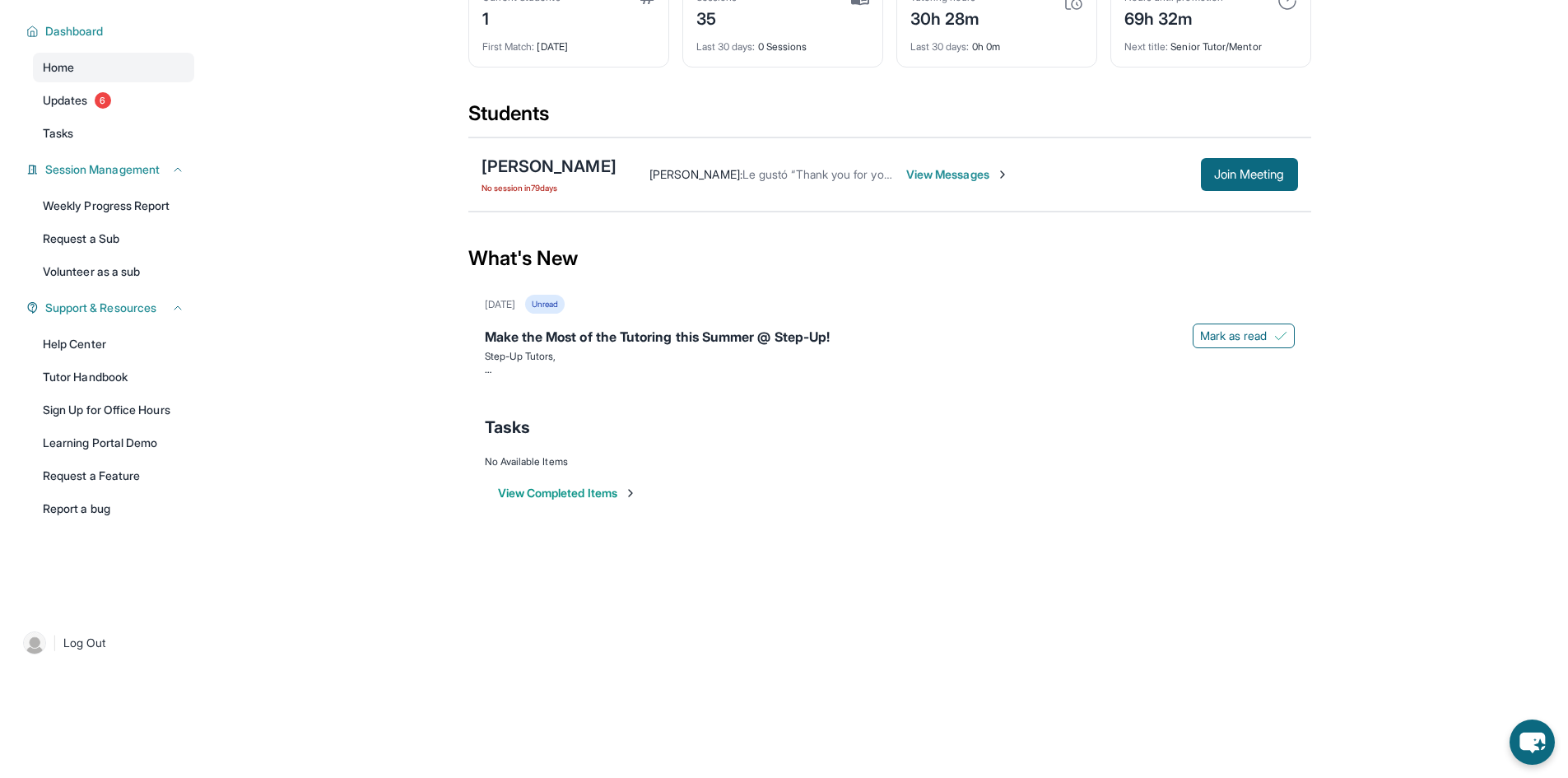
scroll to position [0, 0]
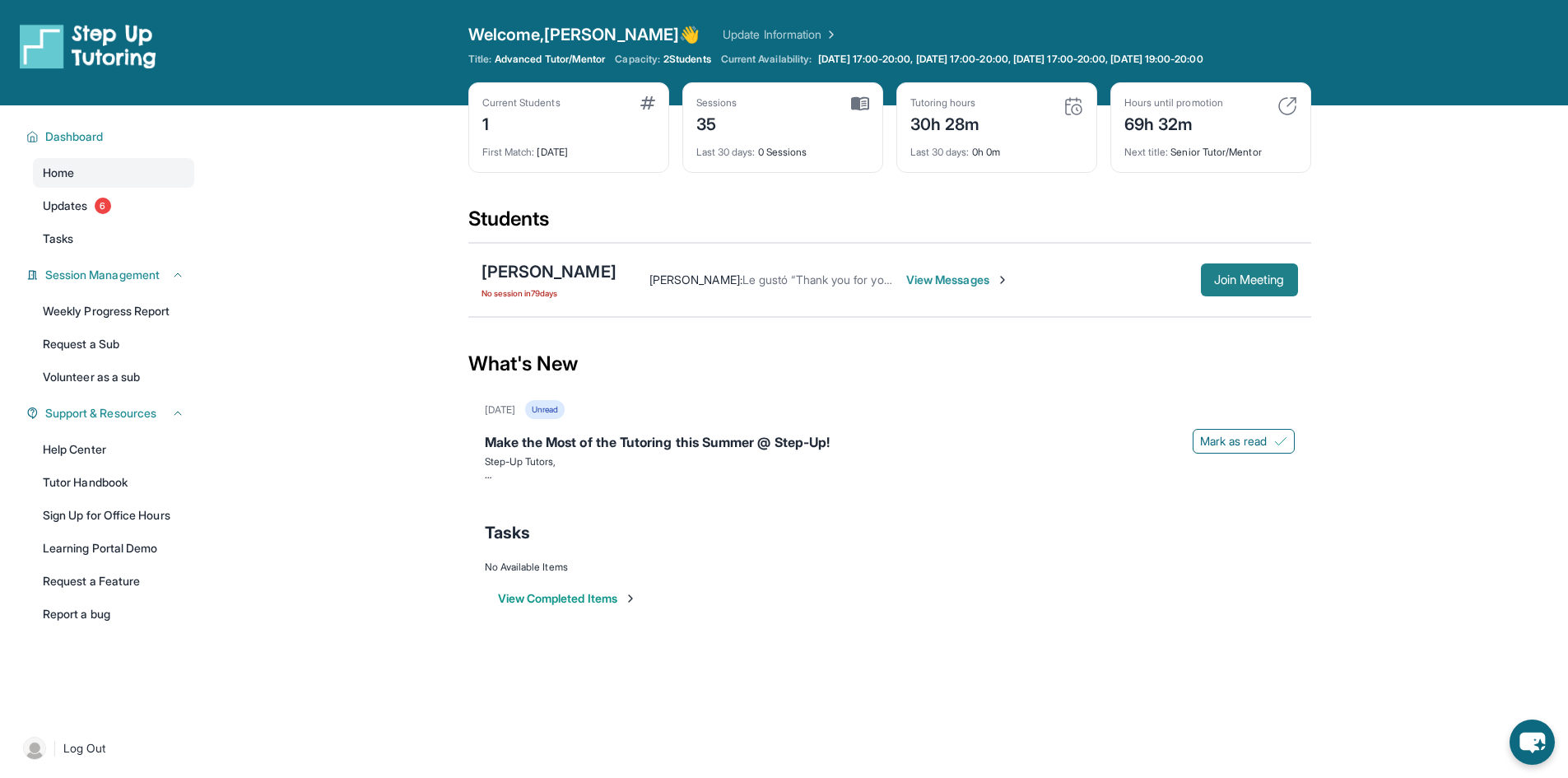
click at [1214, 277] on span "Join Meeting" at bounding box center [1250, 280] width 71 height 10
click at [906, 274] on span "View Messages" at bounding box center [957, 279] width 103 height 16
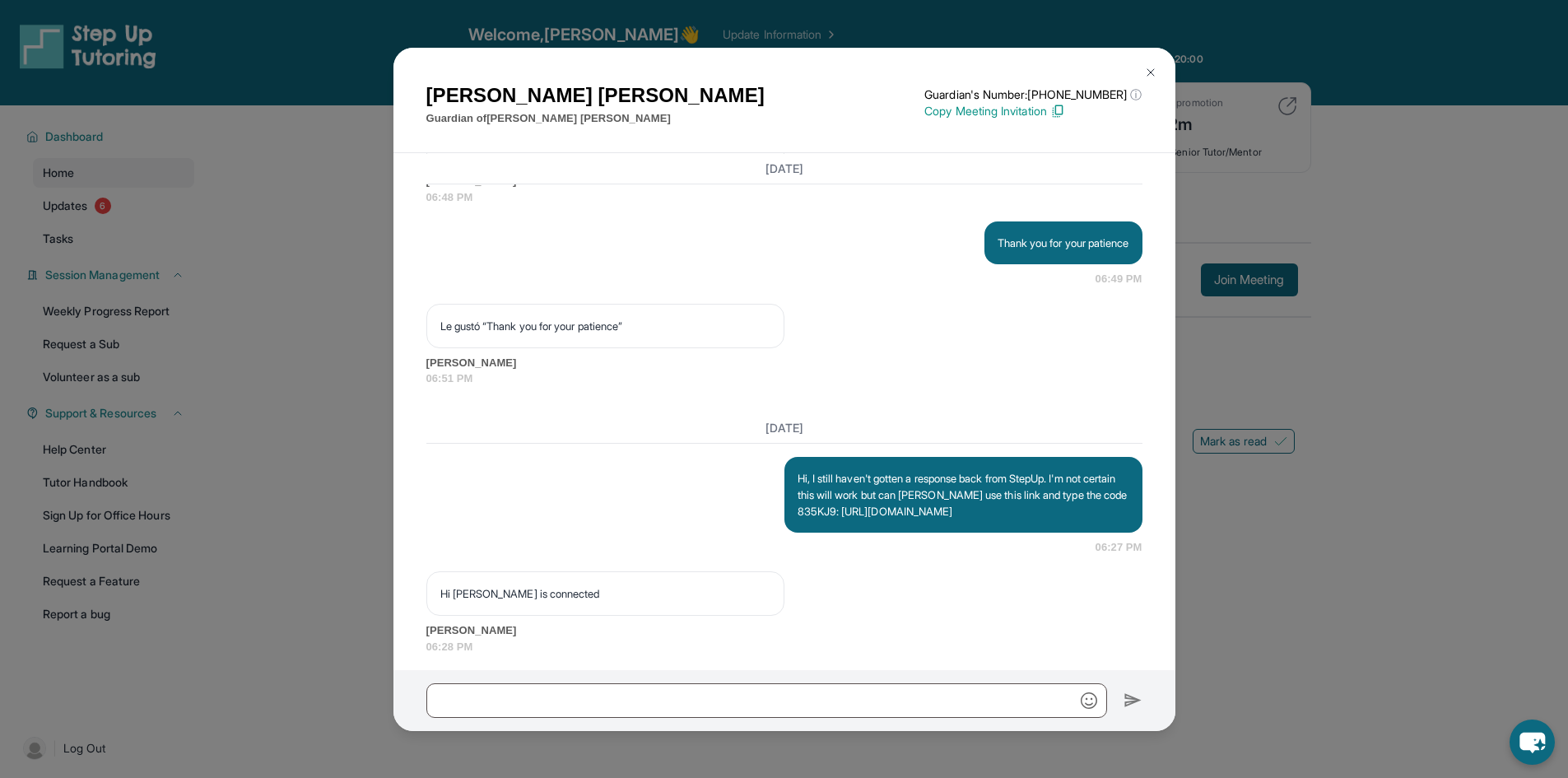
scroll to position [14492, 0]
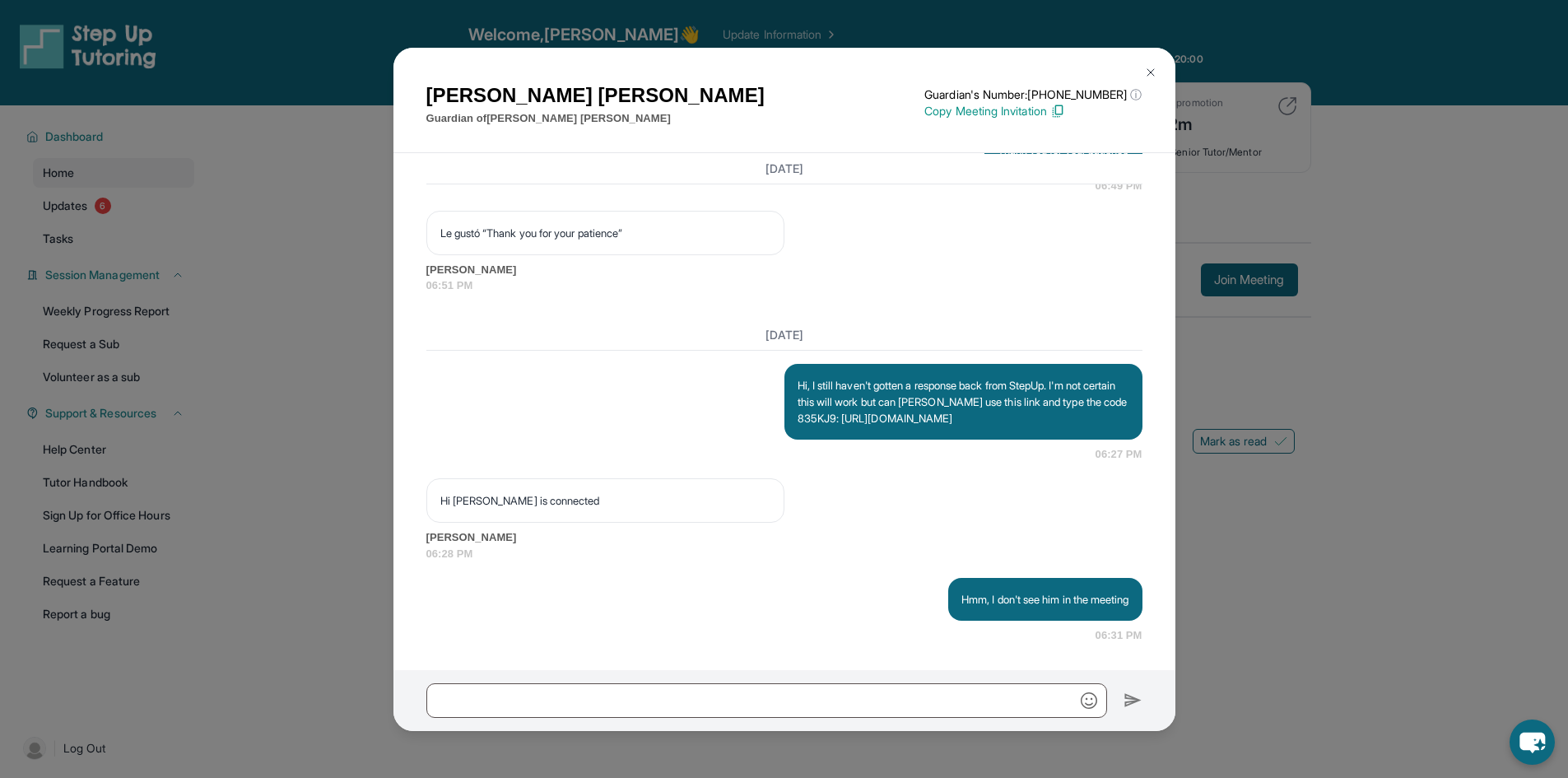
click at [1141, 60] on button at bounding box center [1151, 72] width 33 height 33
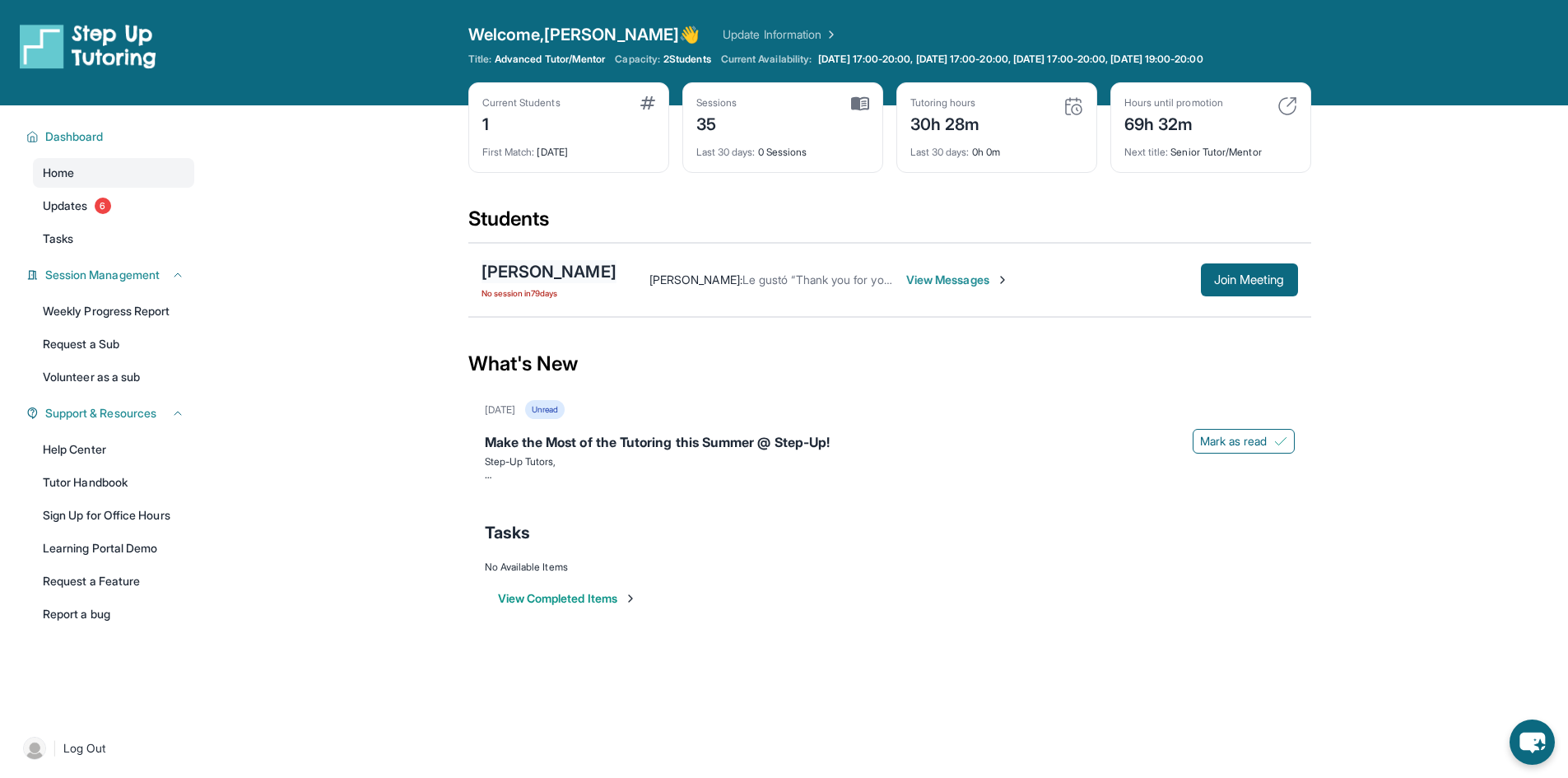
click at [518, 264] on div "[PERSON_NAME]" at bounding box center [549, 271] width 135 height 23
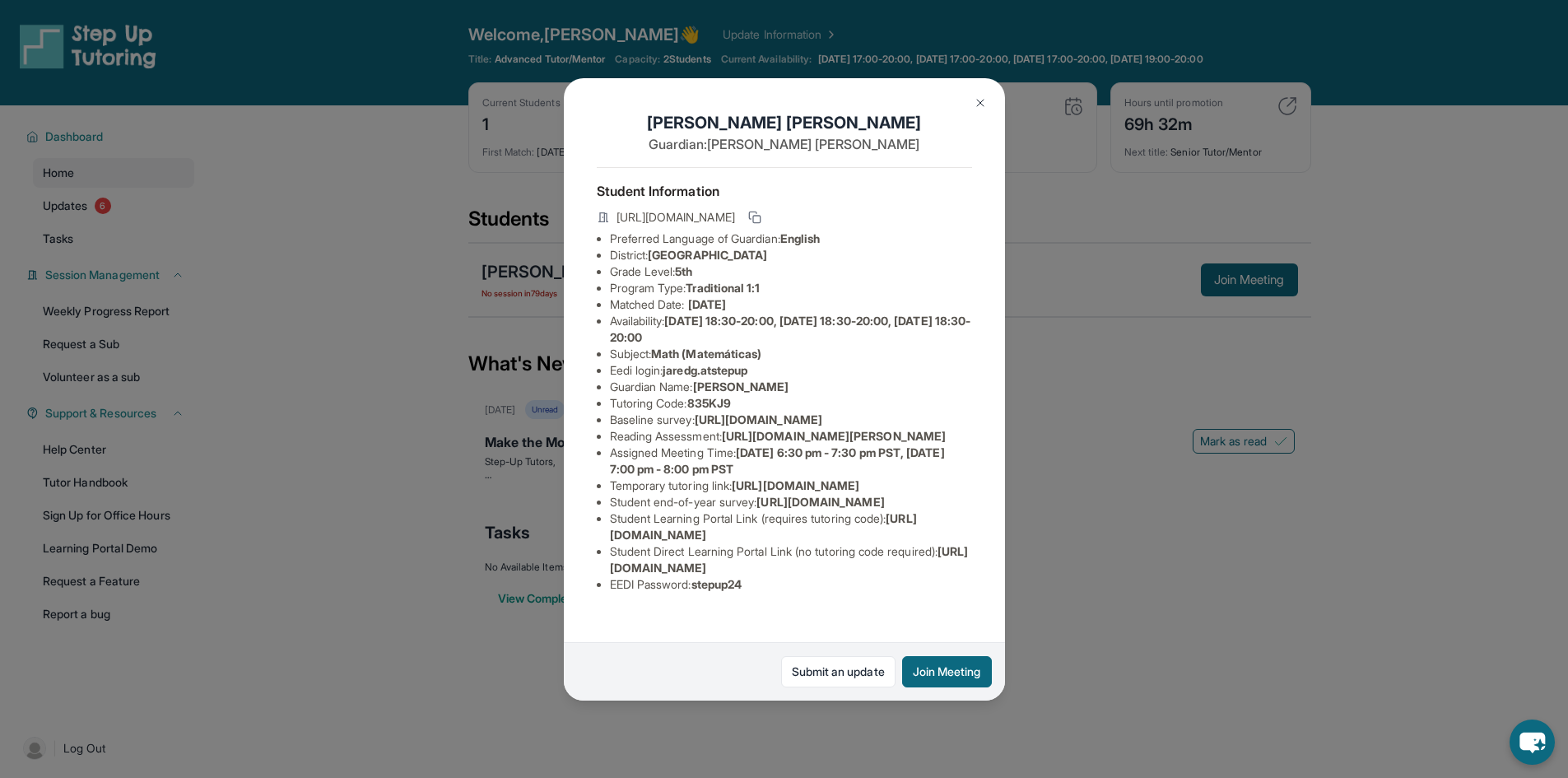
scroll to position [178, 0]
drag, startPoint x: 826, startPoint y: 601, endPoint x: 726, endPoint y: 581, distance: 102.0
click at [726, 581] on ul "Preferred Language of Guardian: English District: Conejo Valley Unified School …" at bounding box center [784, 412] width 375 height 363
click at [726, 574] on span "[URL][DOMAIN_NAME]" at bounding box center [788, 560] width 359 height 31
drag, startPoint x: 793, startPoint y: 432, endPoint x: 592, endPoint y: 420, distance: 201.4
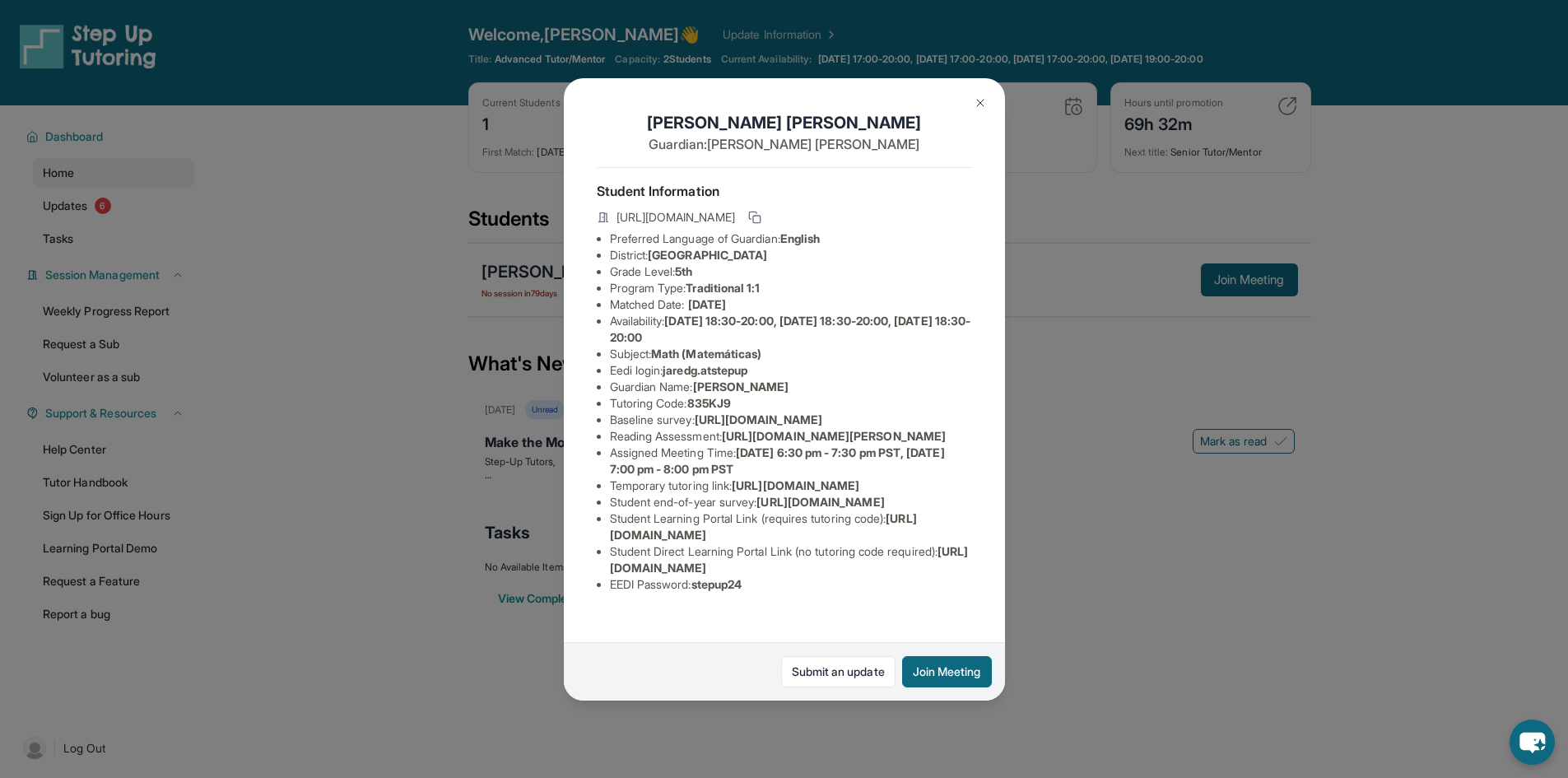
click at [592, 420] on div "Jared Godoy Guardian: Irma Godoy Student Information https://student-portal.ste…" at bounding box center [784, 389] width 441 height 622
click at [983, 94] on button at bounding box center [980, 103] width 33 height 33
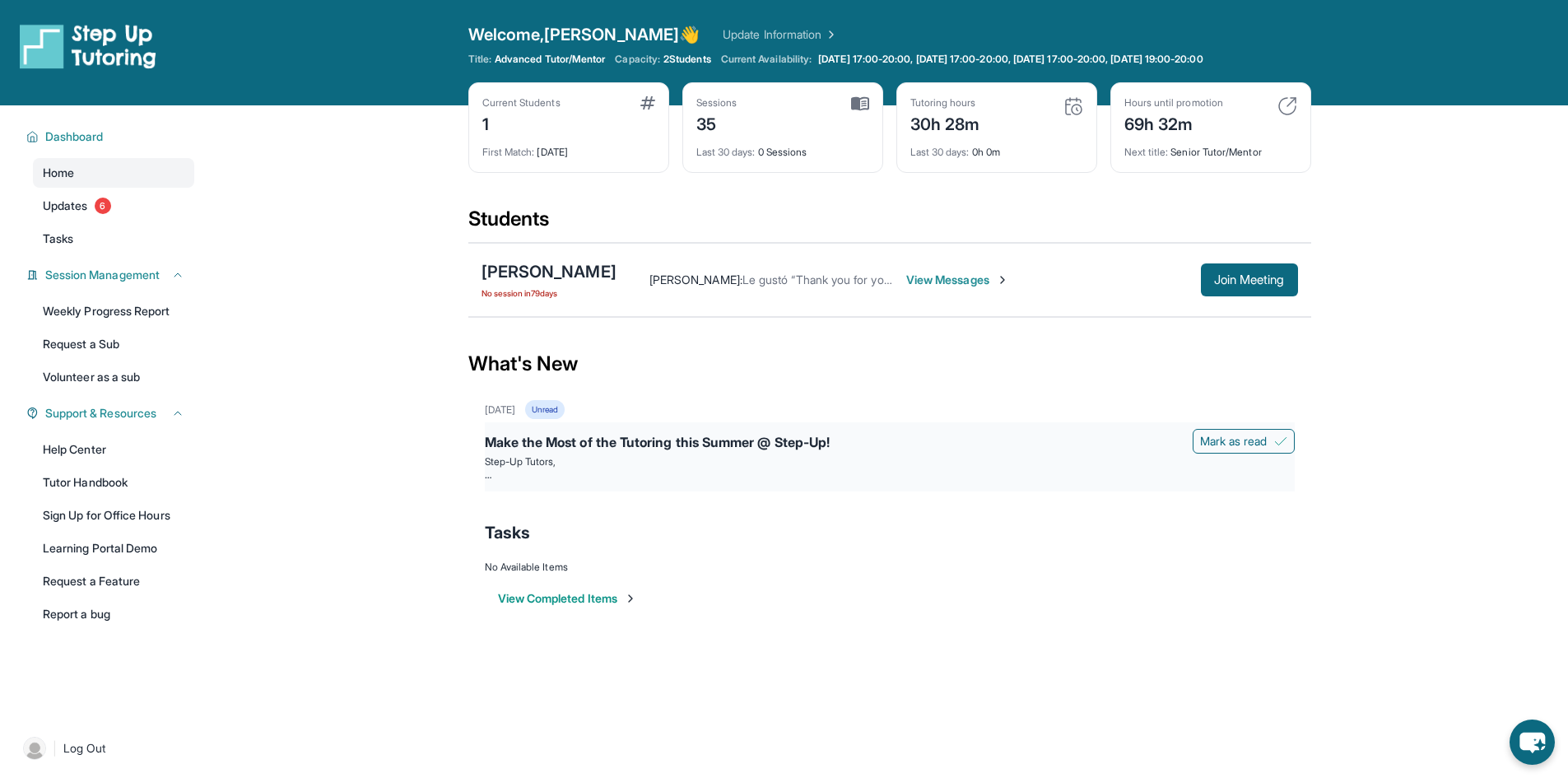
scroll to position [106, 0]
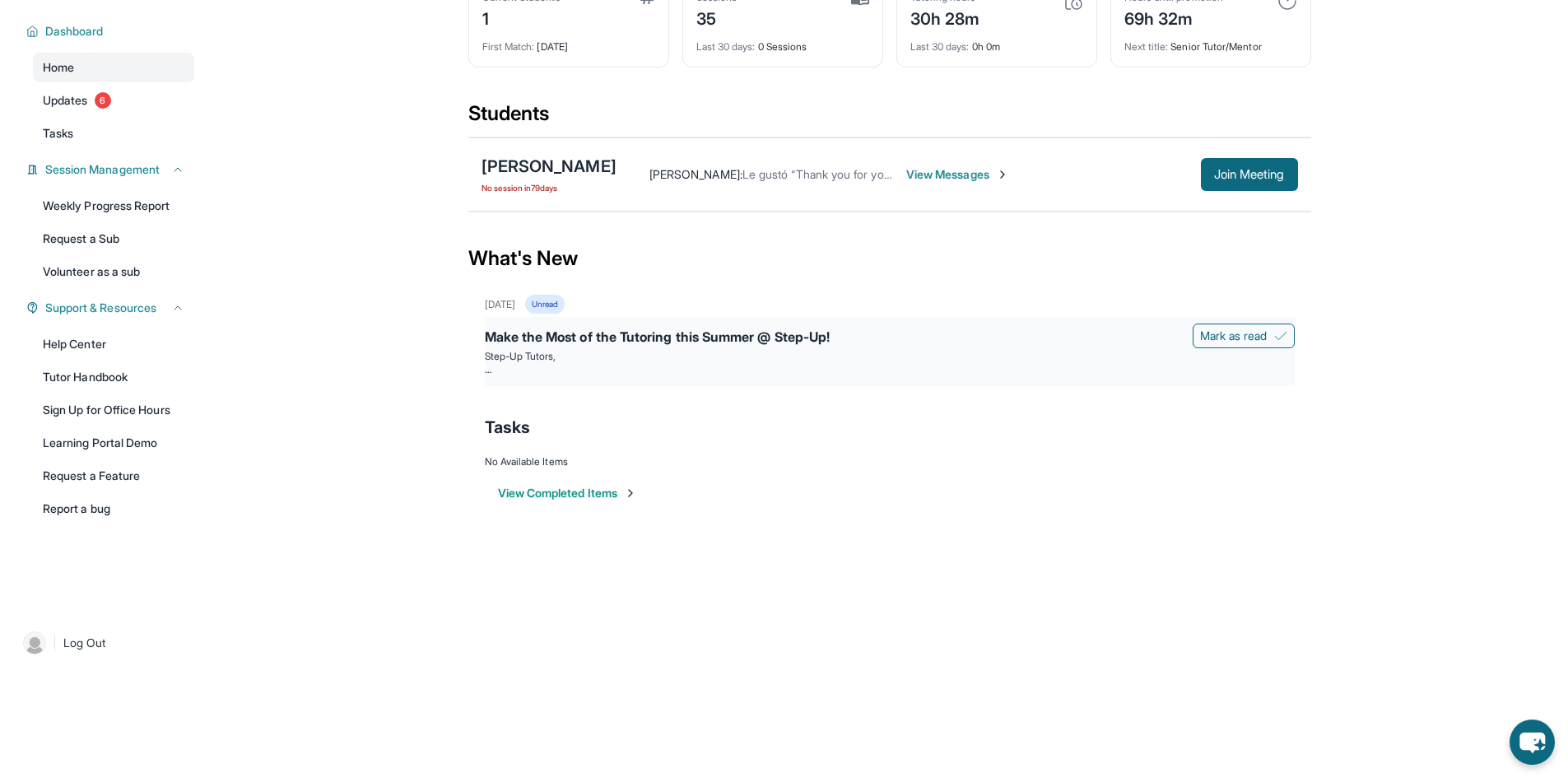
click at [623, 354] on p "Step-Up Tutors," at bounding box center [889, 357] width 809 height 13
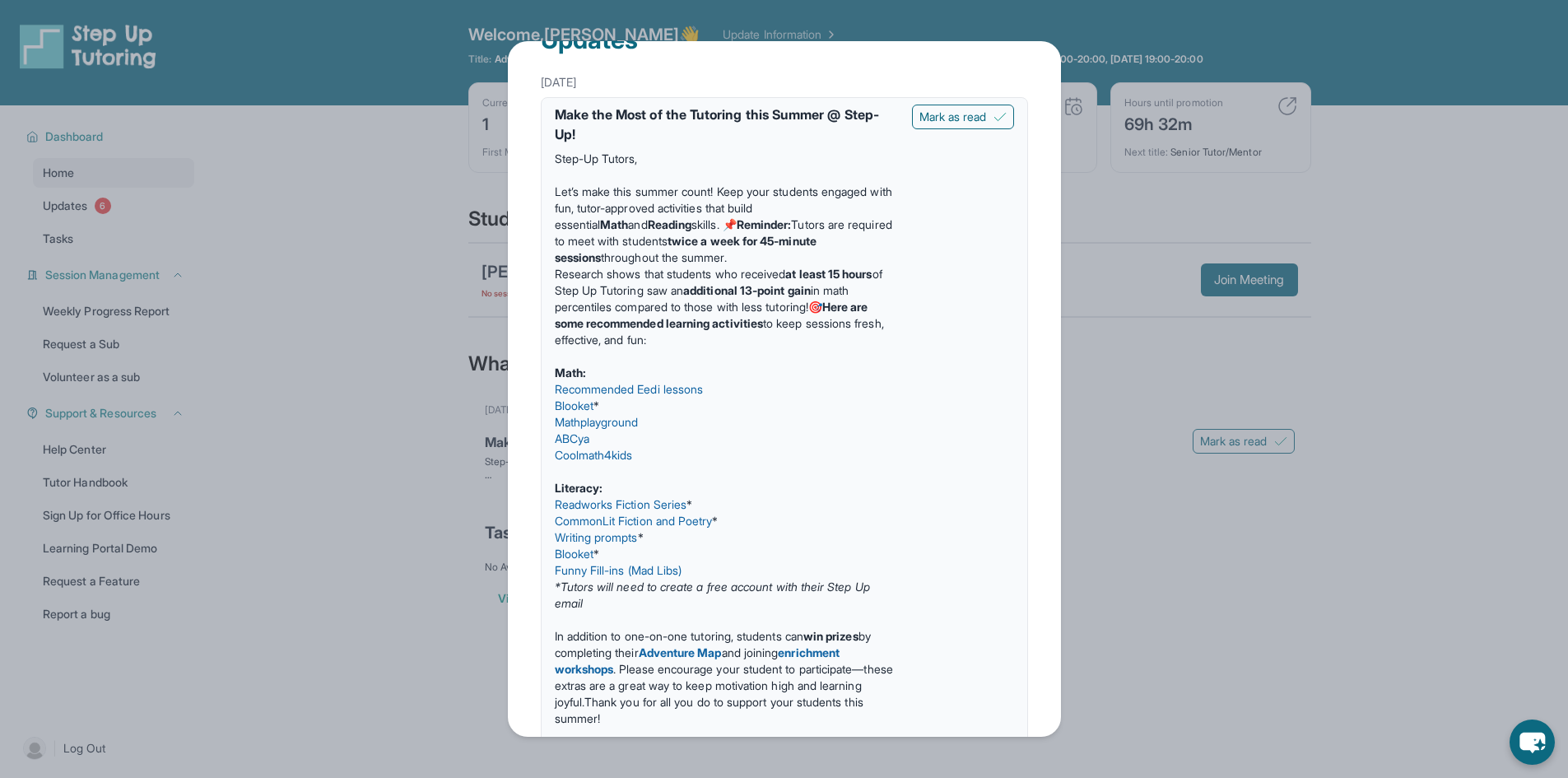
scroll to position [0, 0]
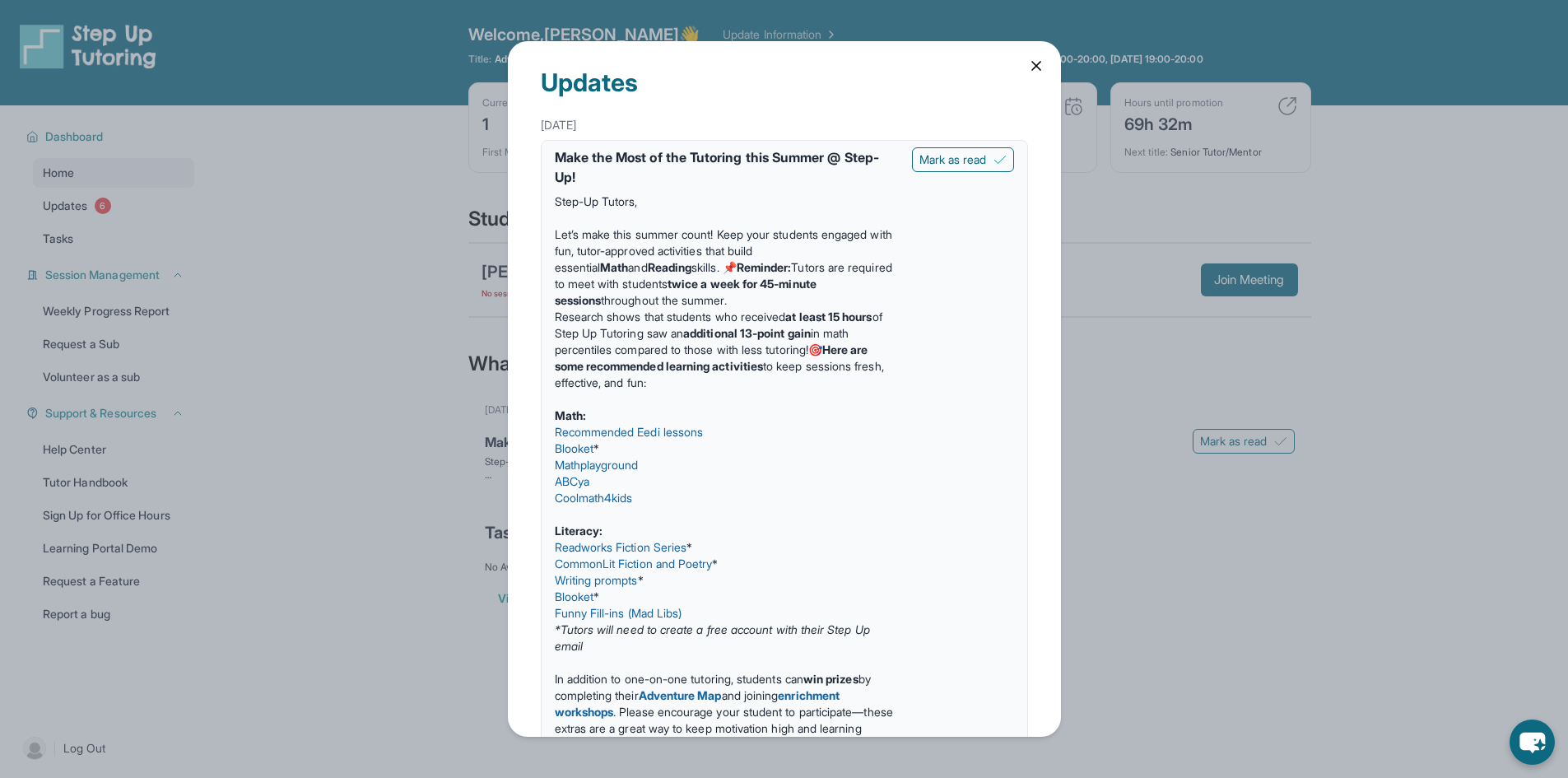
click at [1029, 60] on icon at bounding box center [1035, 65] width 16 height 16
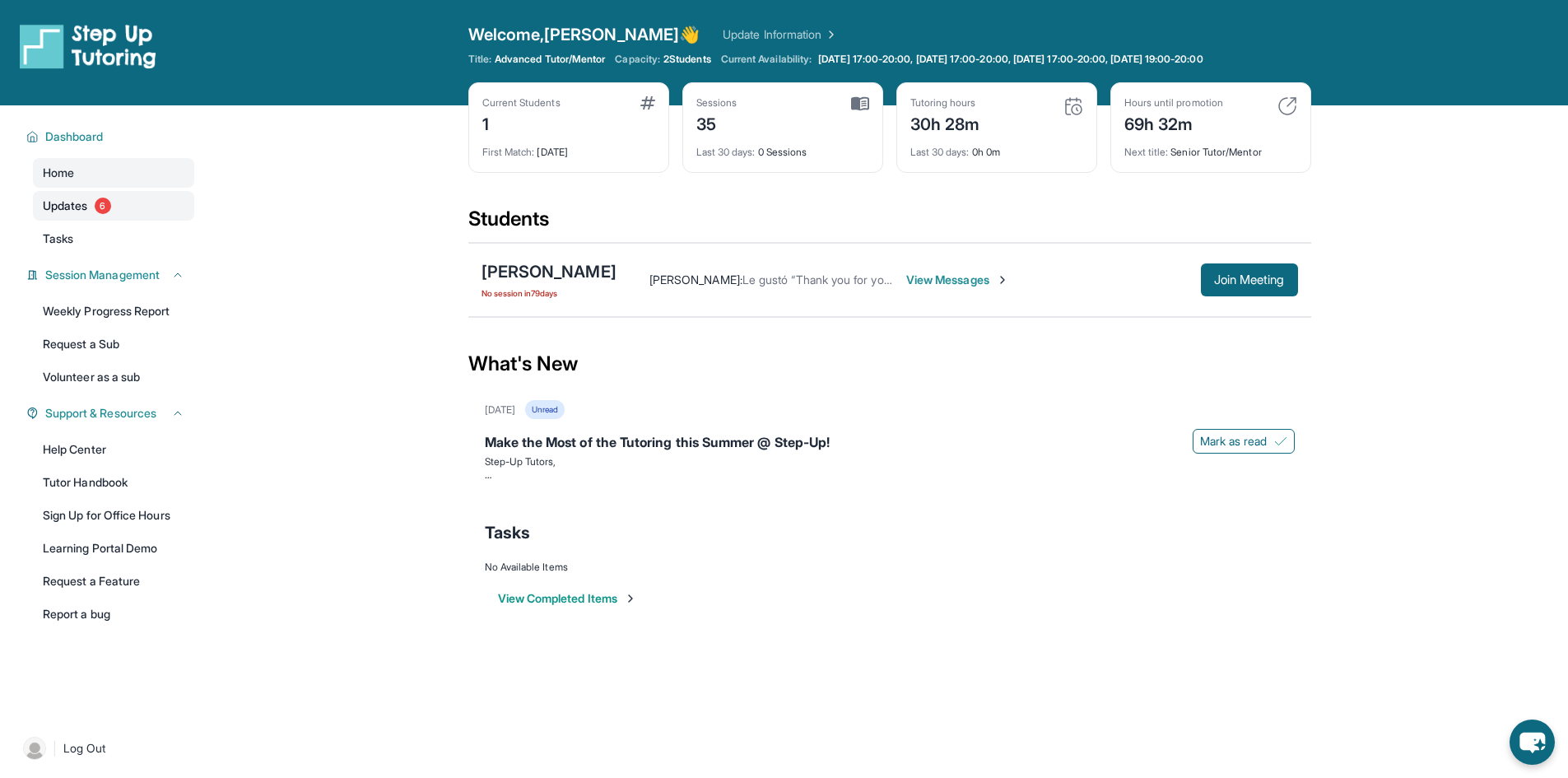
click at [117, 213] on link "Updates 6" at bounding box center [113, 206] width 162 height 30
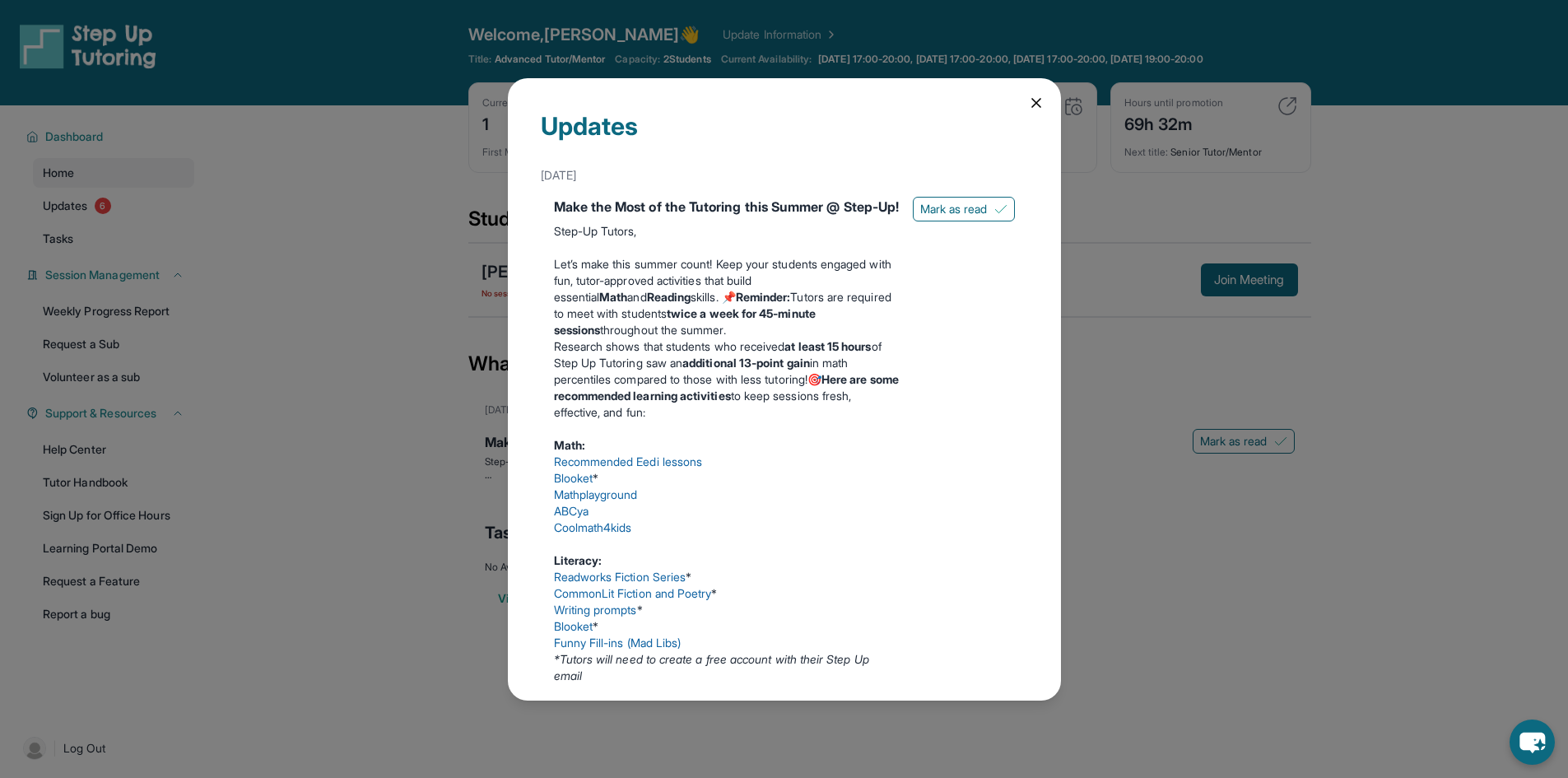
click at [1028, 106] on icon at bounding box center [1035, 102] width 16 height 16
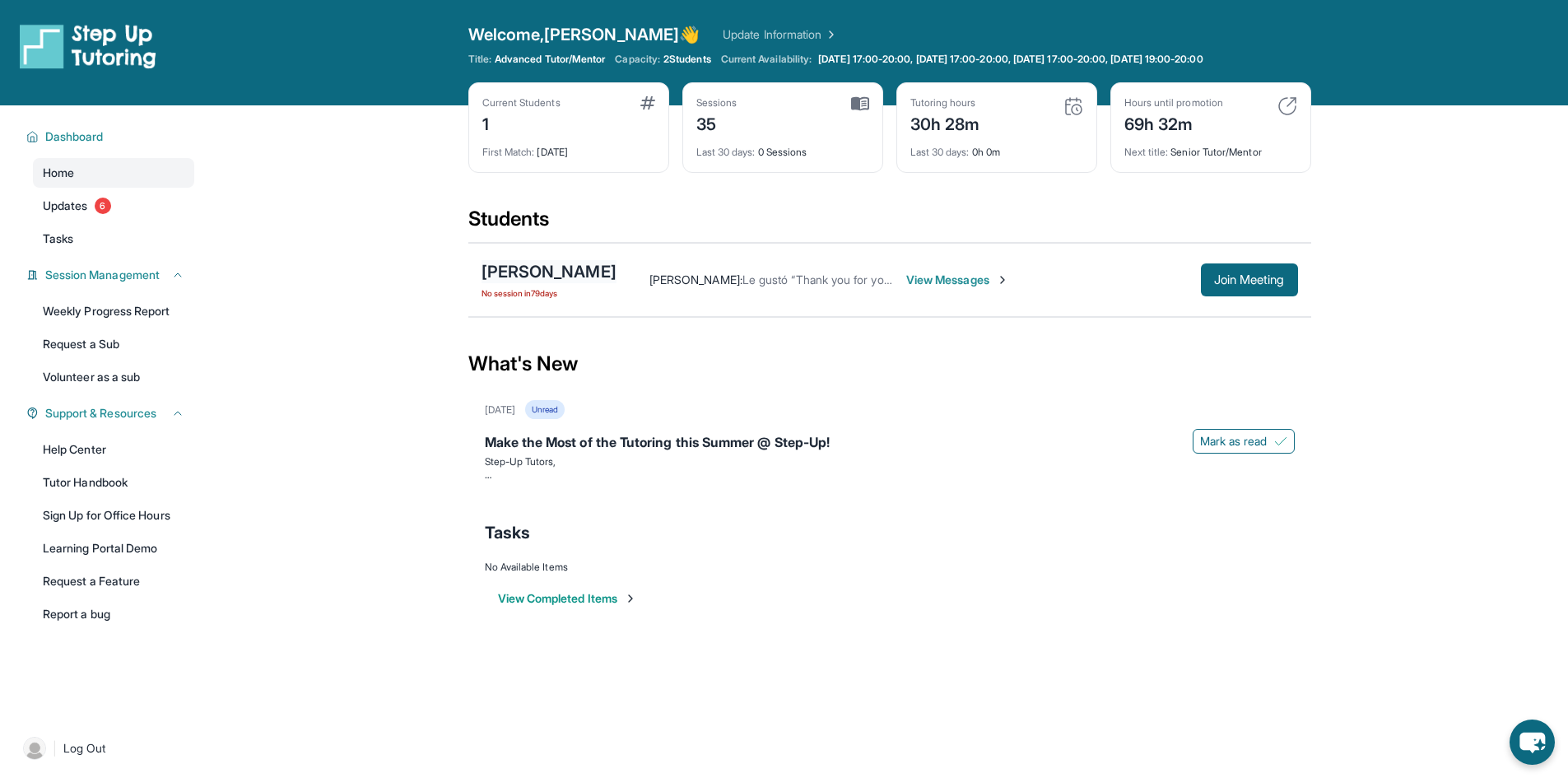
click at [547, 274] on div "[PERSON_NAME]" at bounding box center [549, 271] width 135 height 23
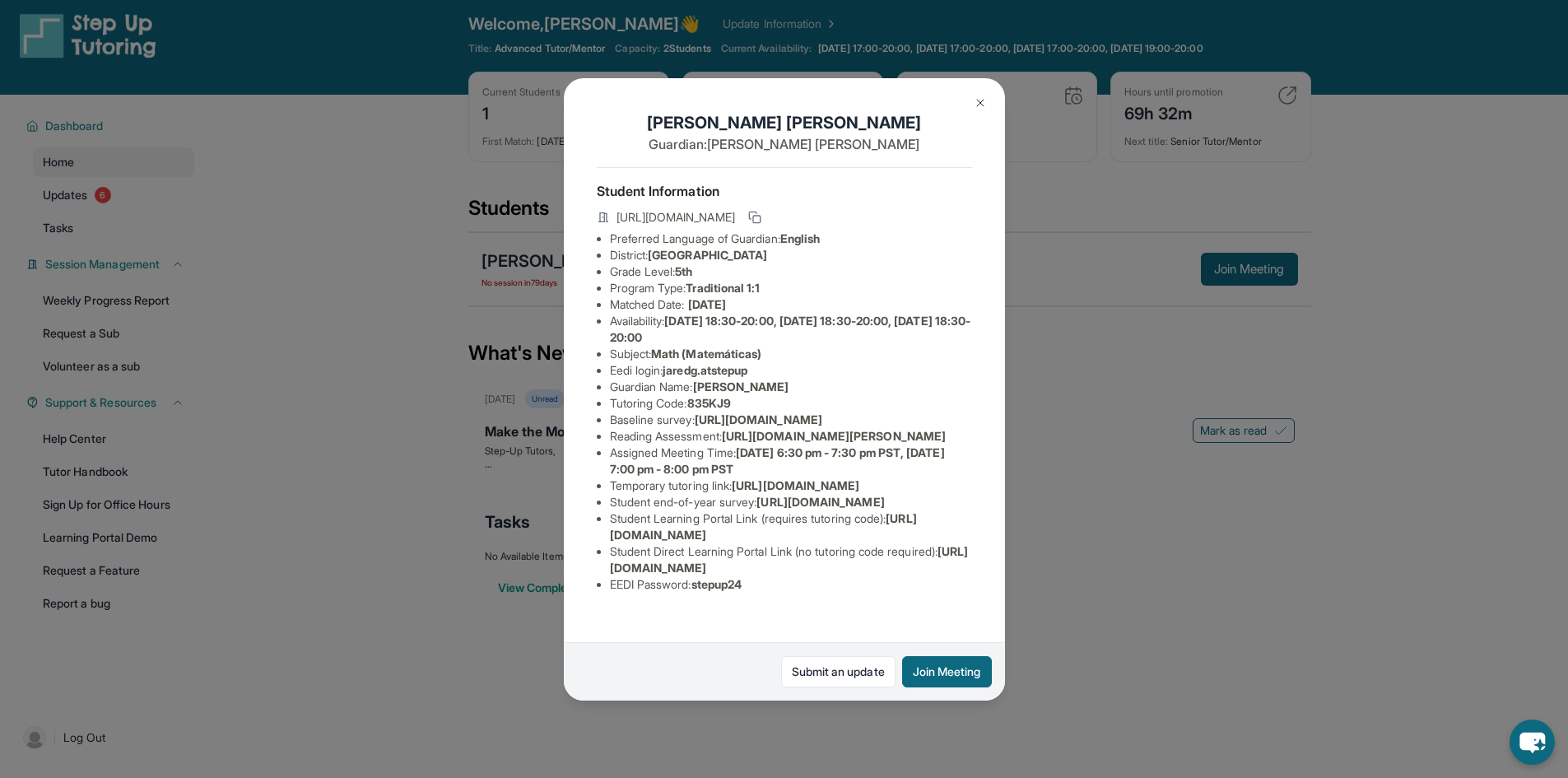
scroll to position [106, 0]
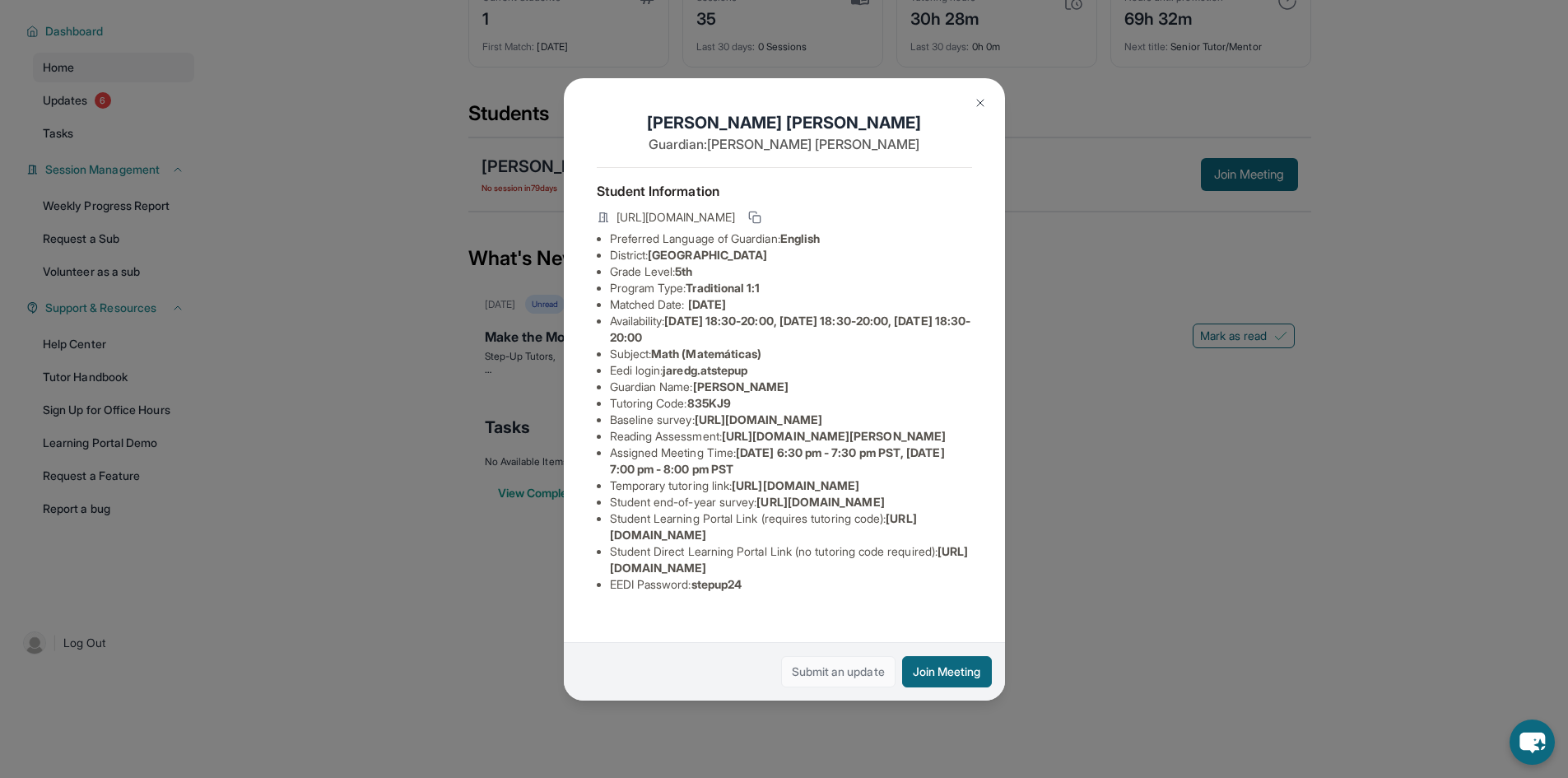
click at [831, 666] on link "Submit an update" at bounding box center [837, 671] width 114 height 32
click at [975, 91] on button at bounding box center [980, 103] width 33 height 33
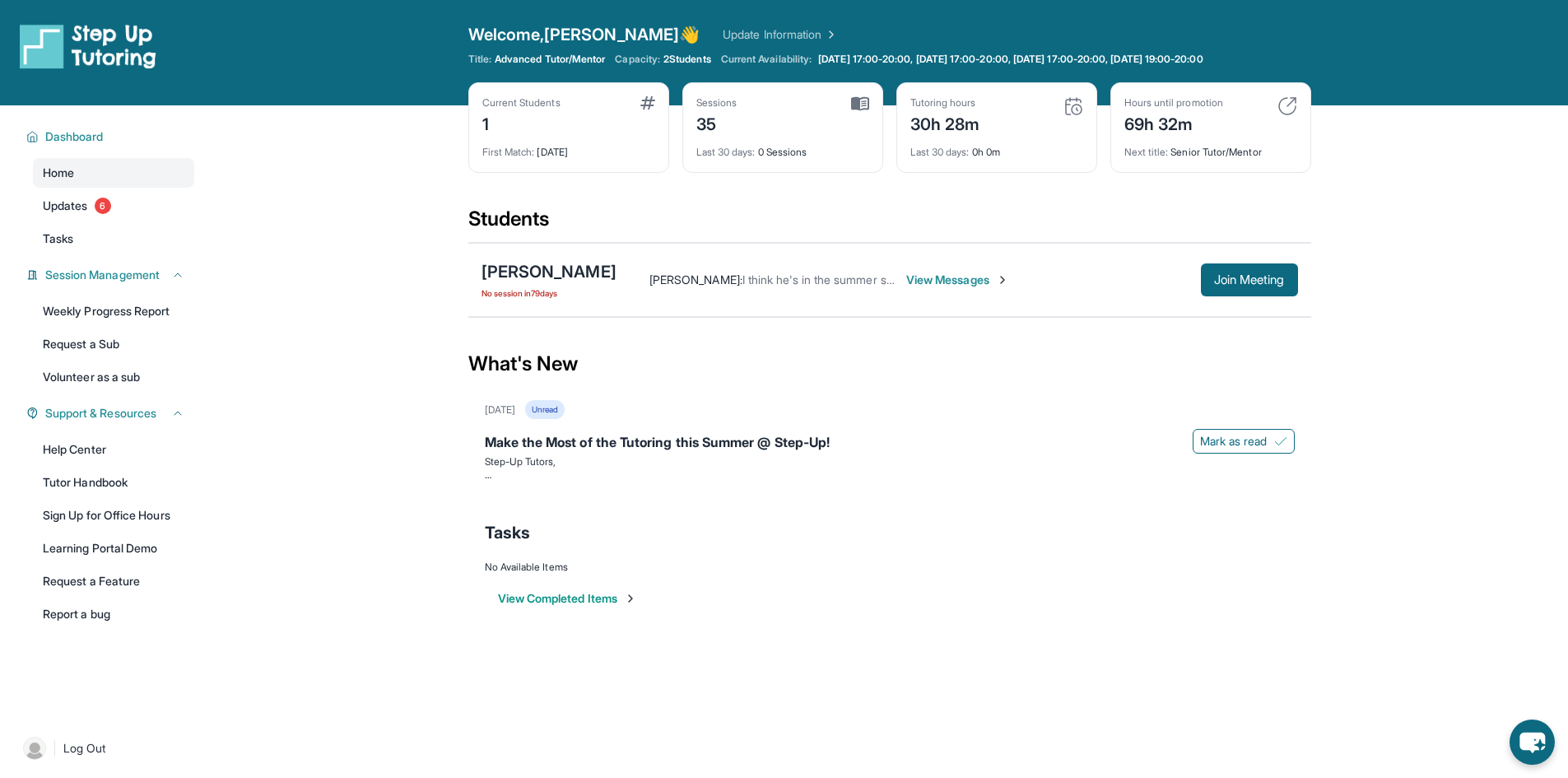
click at [768, 275] on span "I think he's in the summer session still, but I don't know how to change it" at bounding box center [931, 279] width 377 height 14
click at [553, 281] on div "[PERSON_NAME]" at bounding box center [549, 271] width 135 height 23
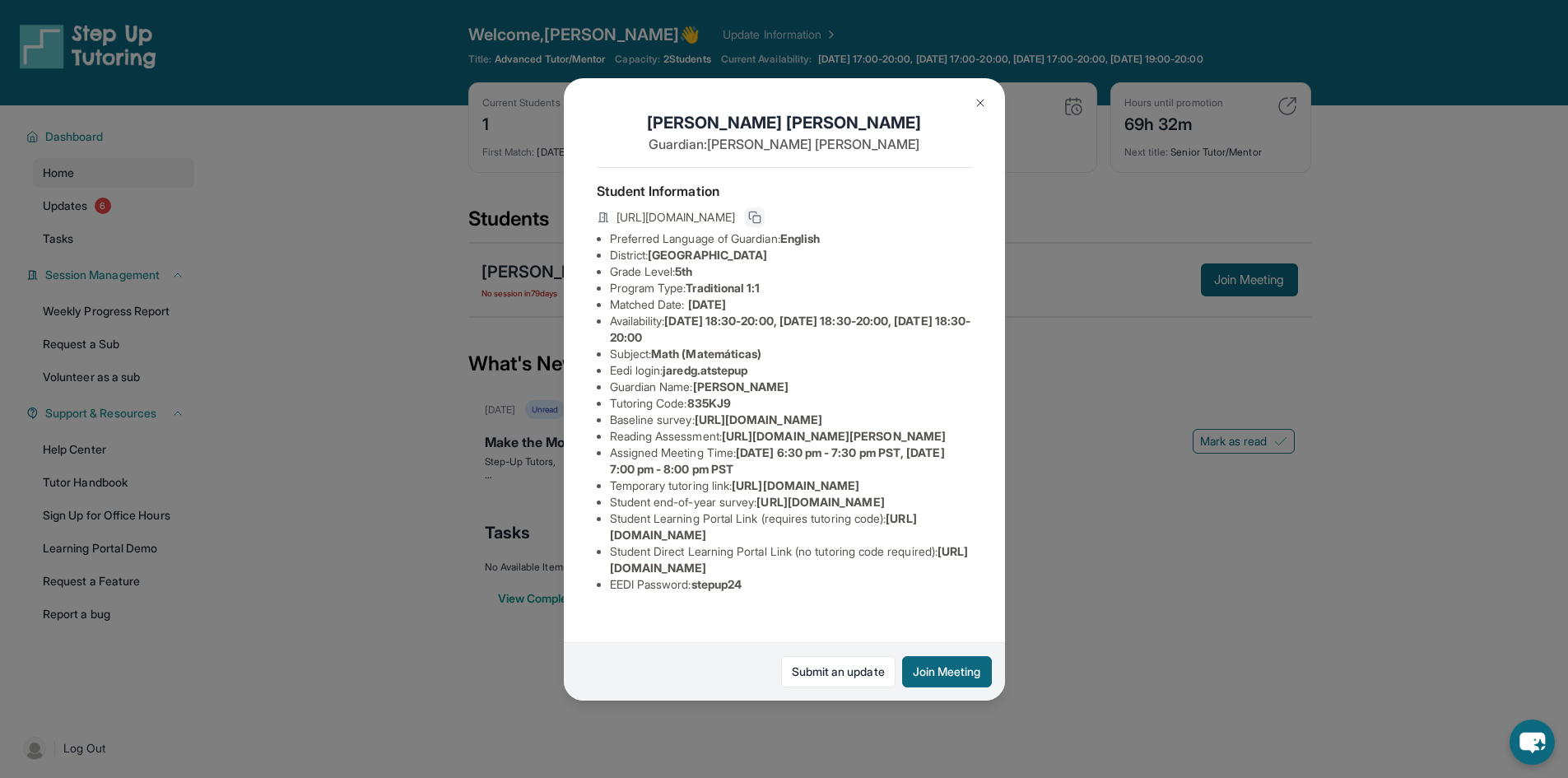
click at [764, 222] on button at bounding box center [755, 217] width 20 height 20
click at [775, 541] on span "[URL][DOMAIN_NAME]" at bounding box center [762, 527] width 307 height 31
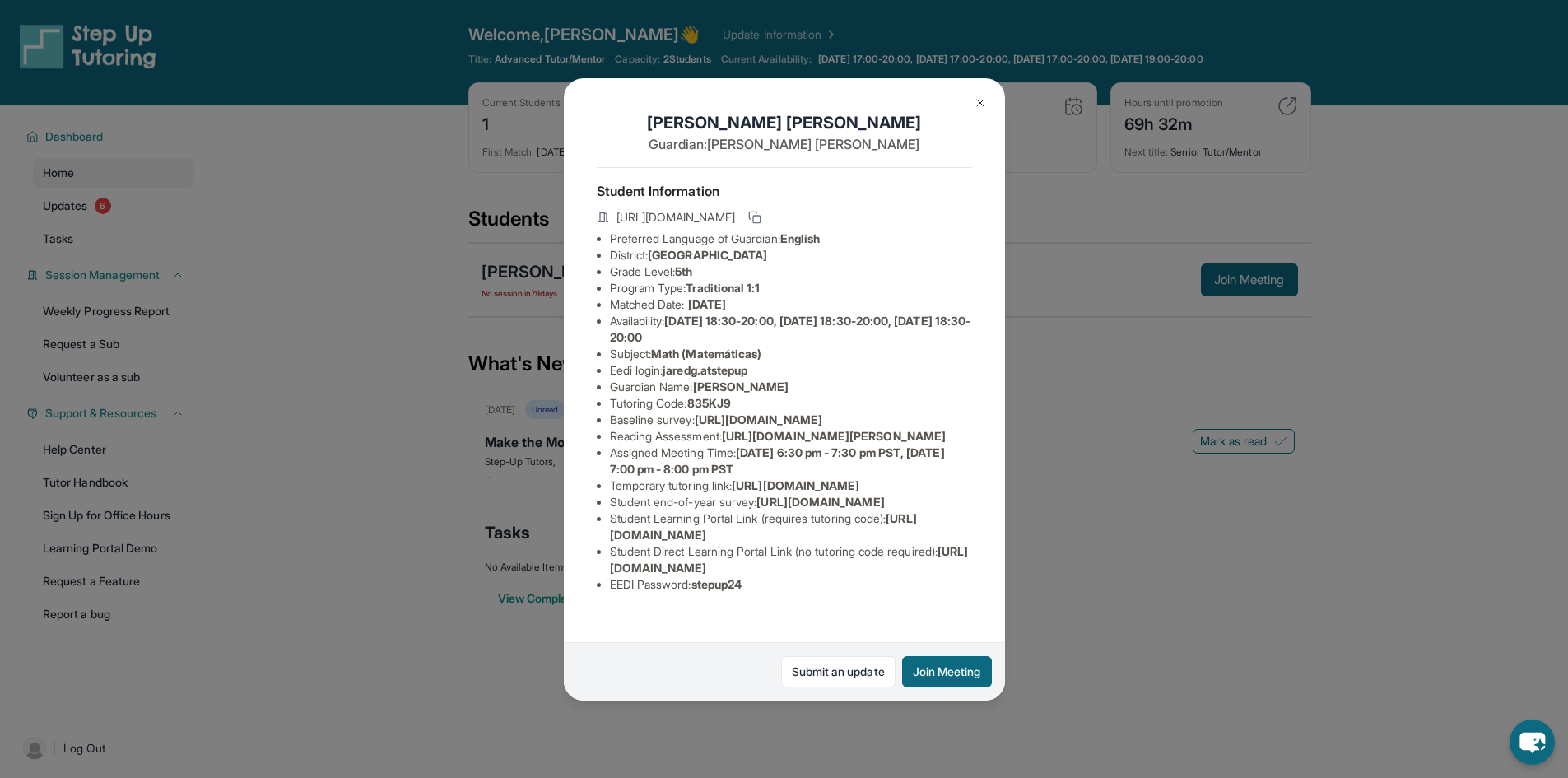
click at [757, 509] on span "[URL][DOMAIN_NAME]" at bounding box center [820, 501] width 128 height 14
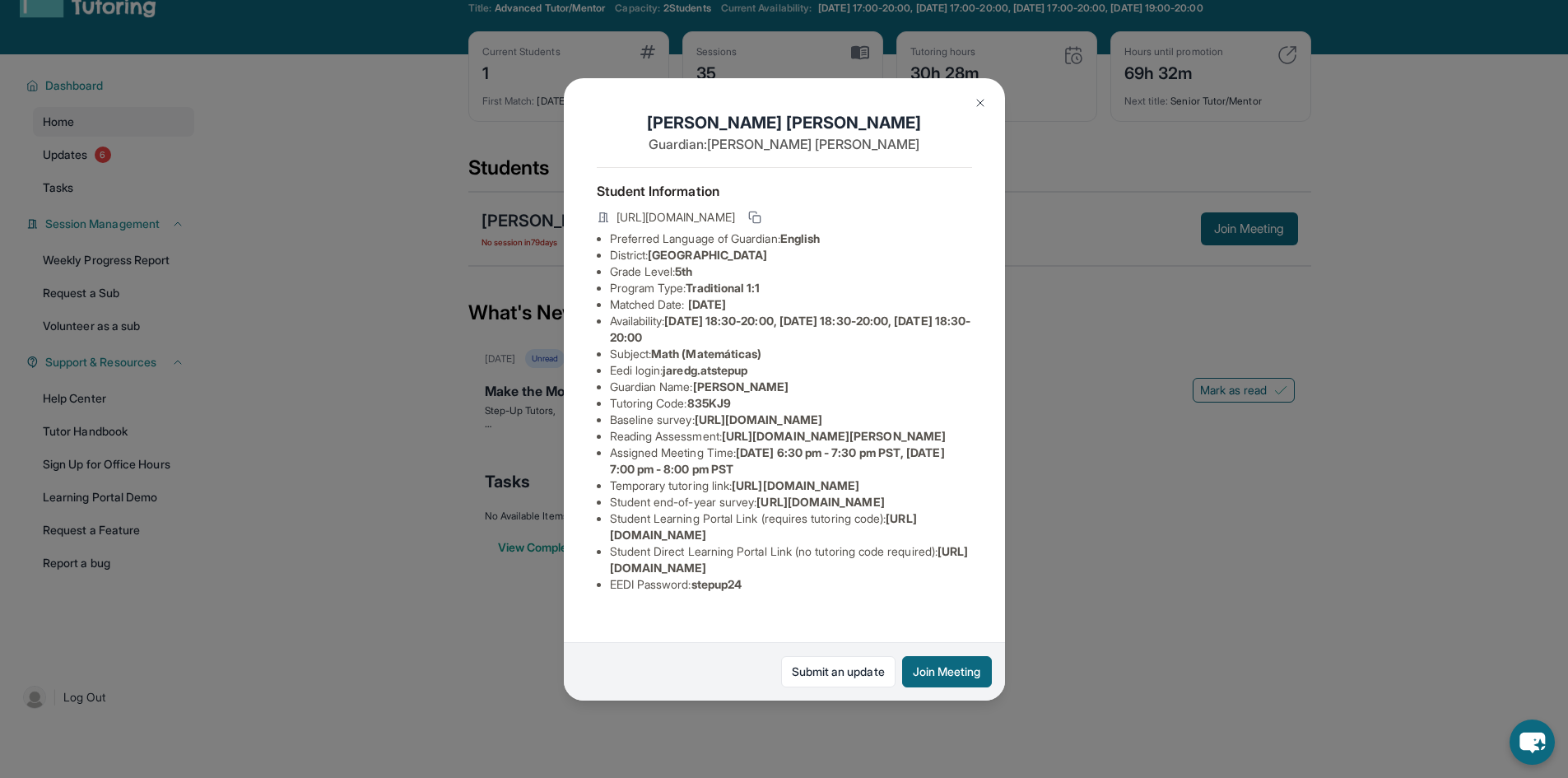
scroll to position [0, 0]
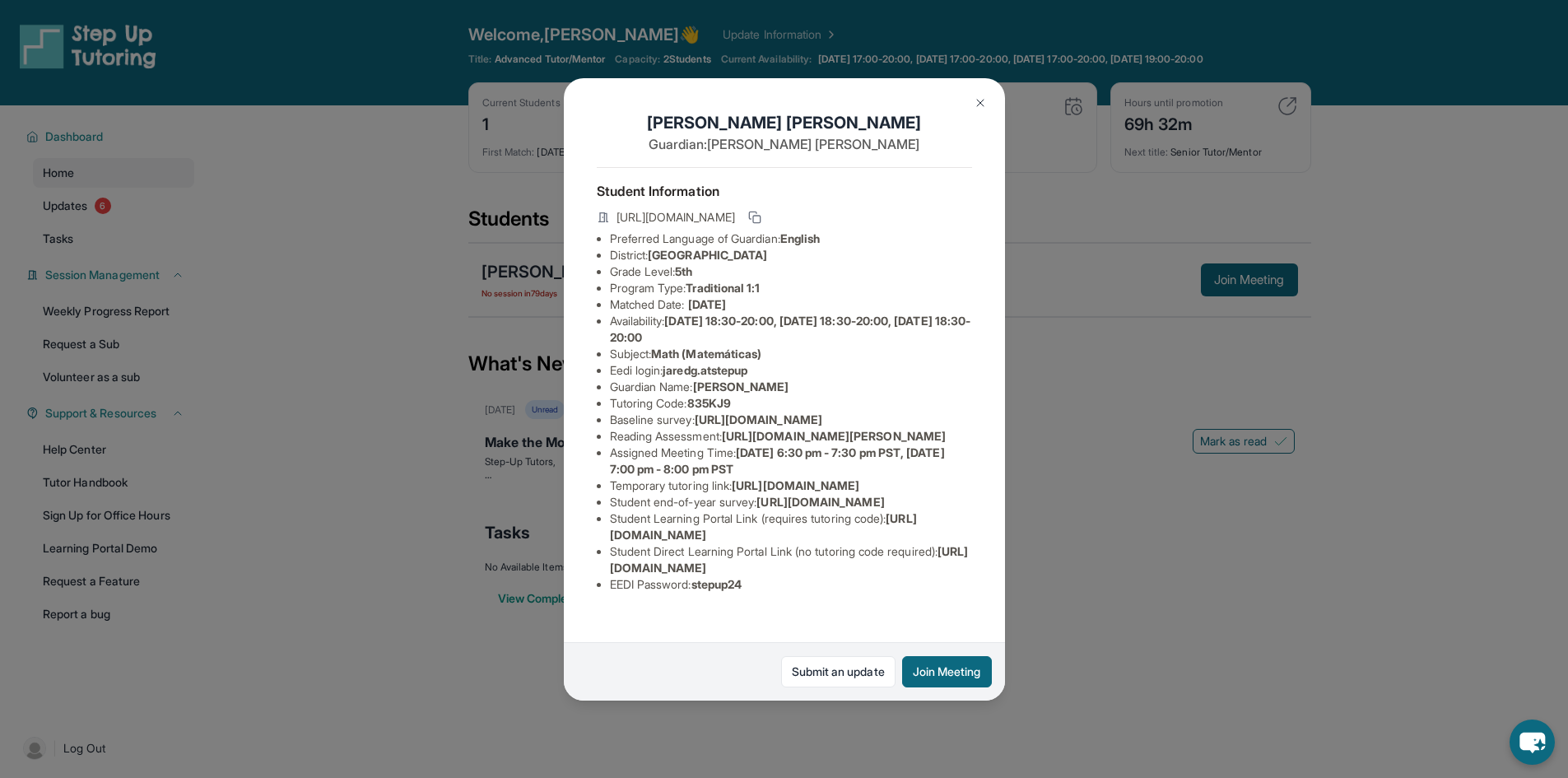
click at [975, 113] on button at bounding box center [980, 103] width 33 height 33
